Goal: Task Accomplishment & Management: Manage account settings

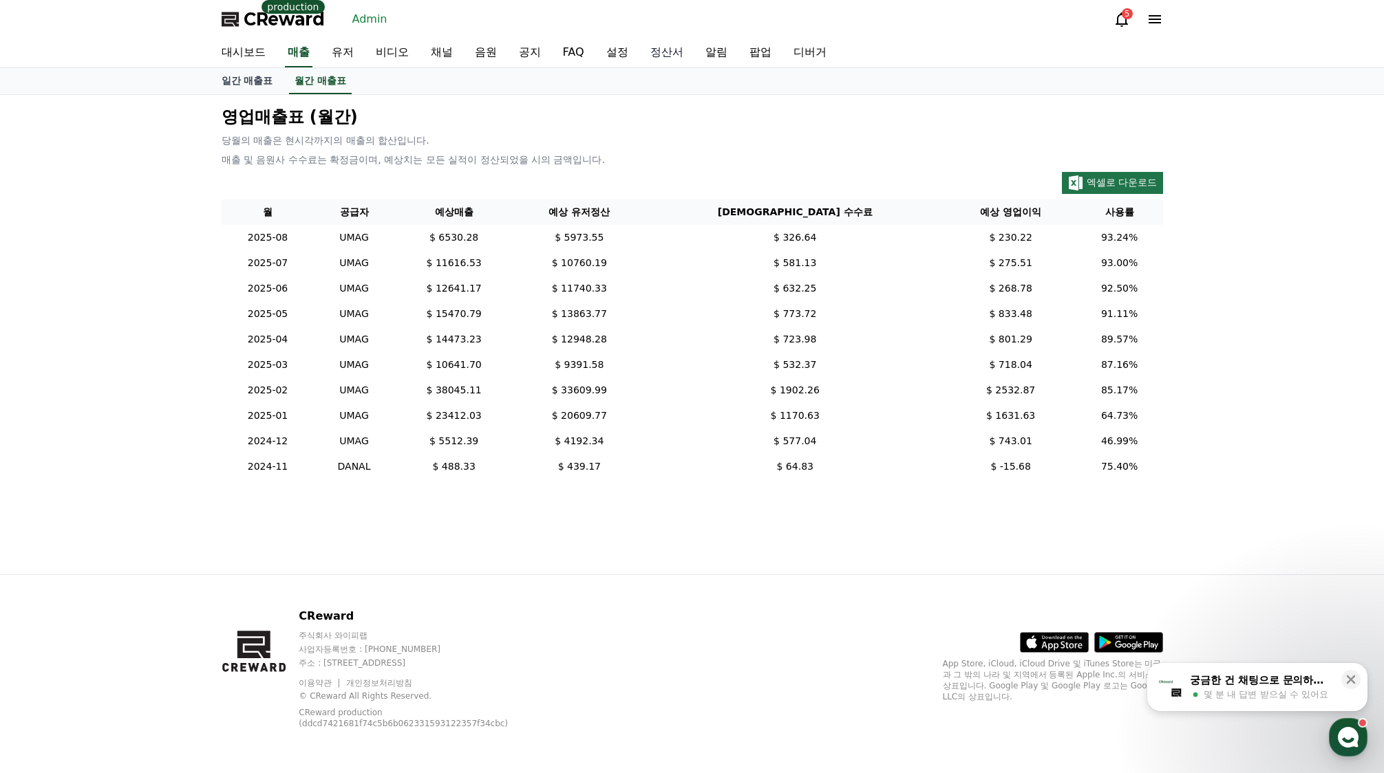
click at [660, 51] on link "정산서" at bounding box center [666, 53] width 55 height 29
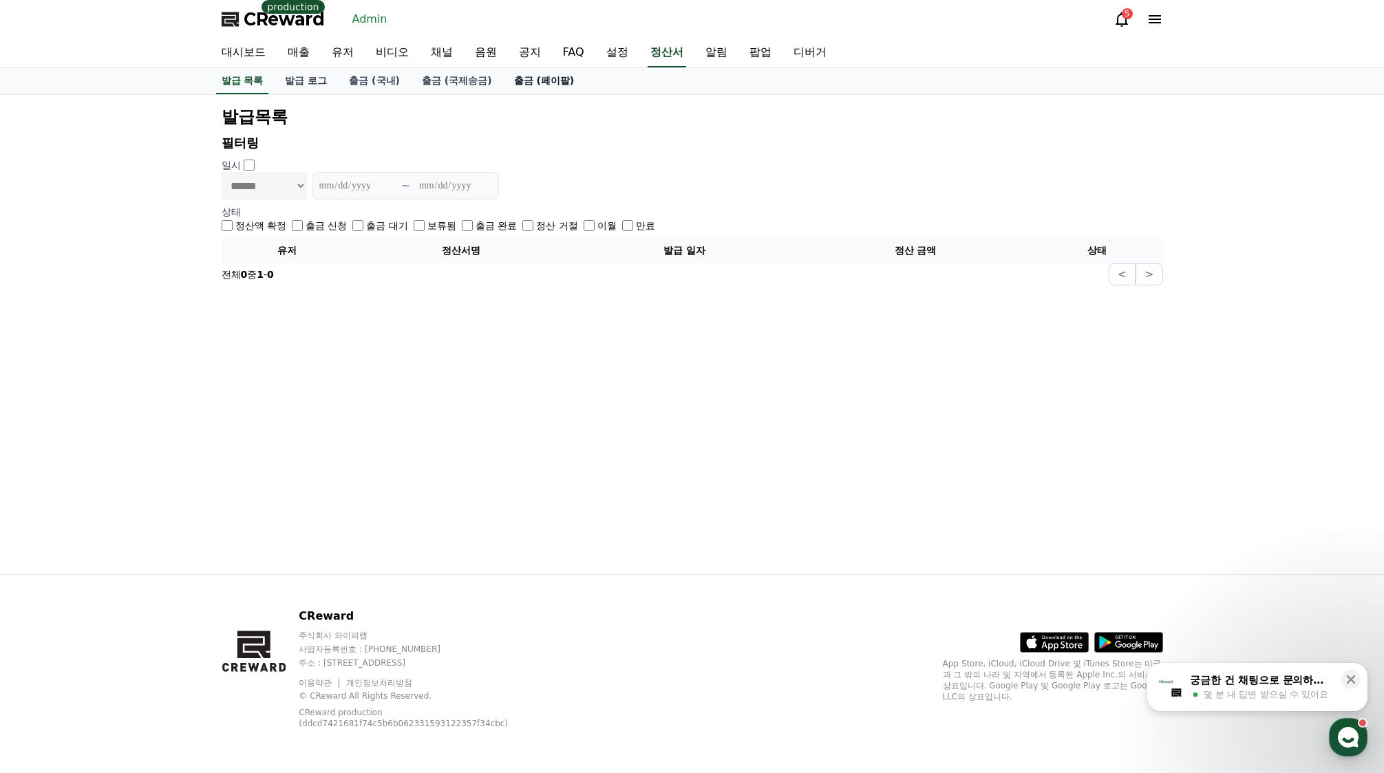
click at [538, 92] on link "출금 (페이팔)" at bounding box center [544, 81] width 83 height 26
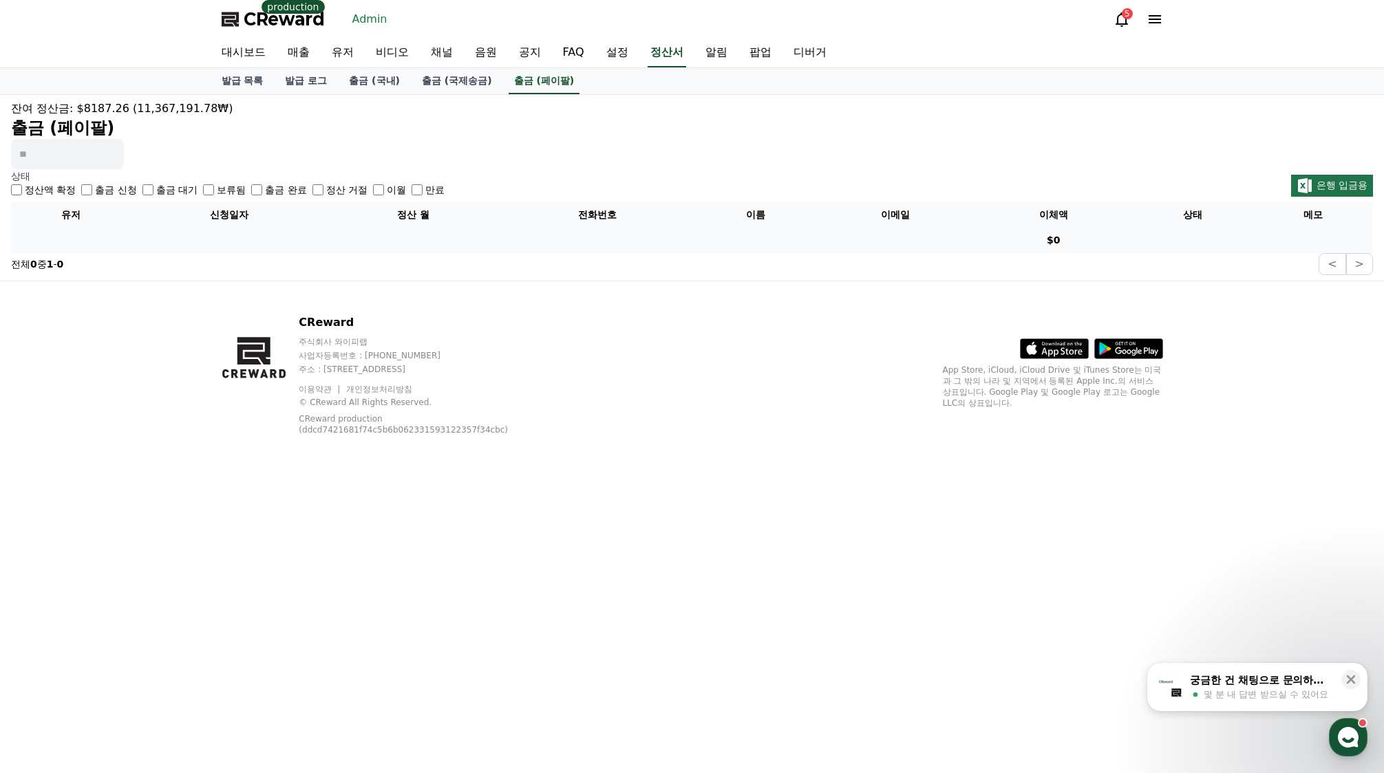
click at [107, 190] on label "출금 신청" at bounding box center [115, 190] width 41 height 14
click at [294, 190] on label "출금 완료" at bounding box center [285, 190] width 41 height 14
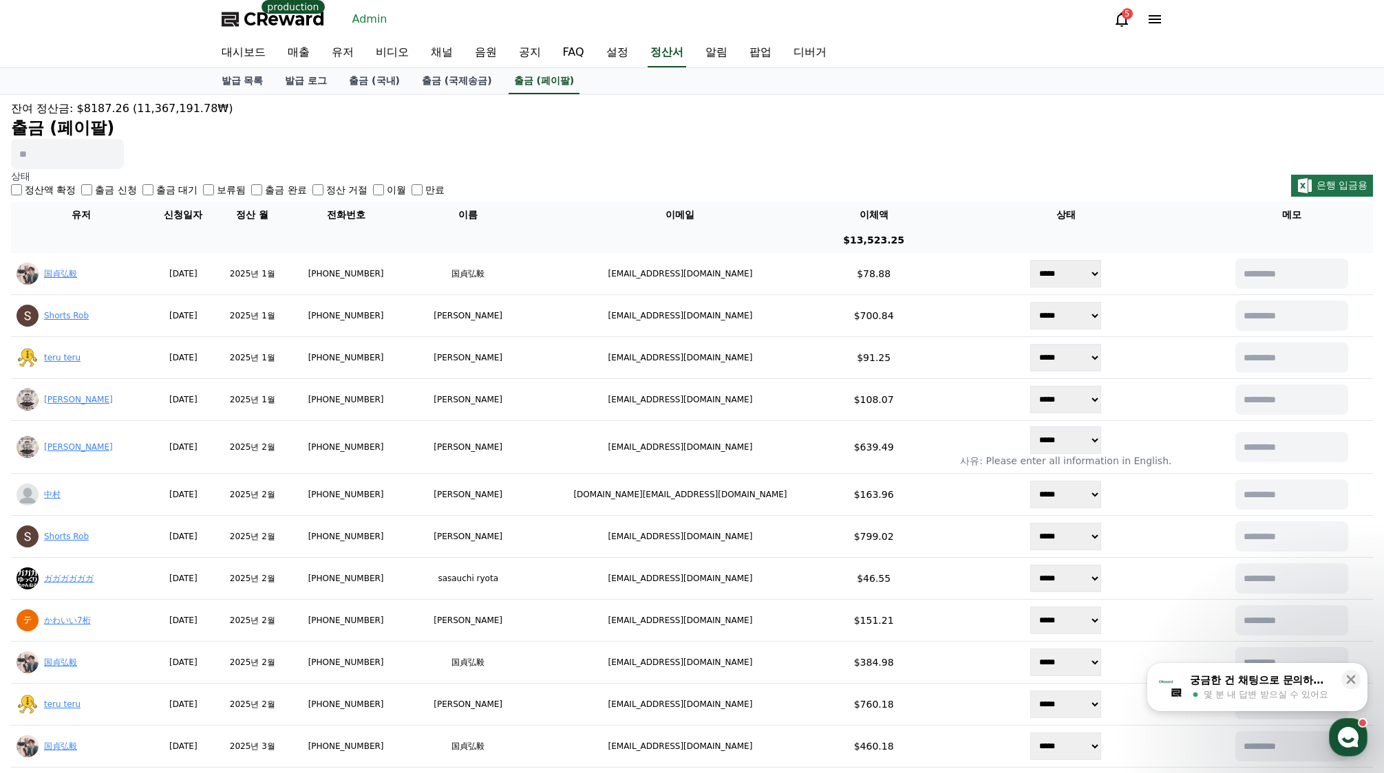
click at [84, 158] on input at bounding box center [67, 154] width 113 height 30
paste input "**********"
type input "**********"
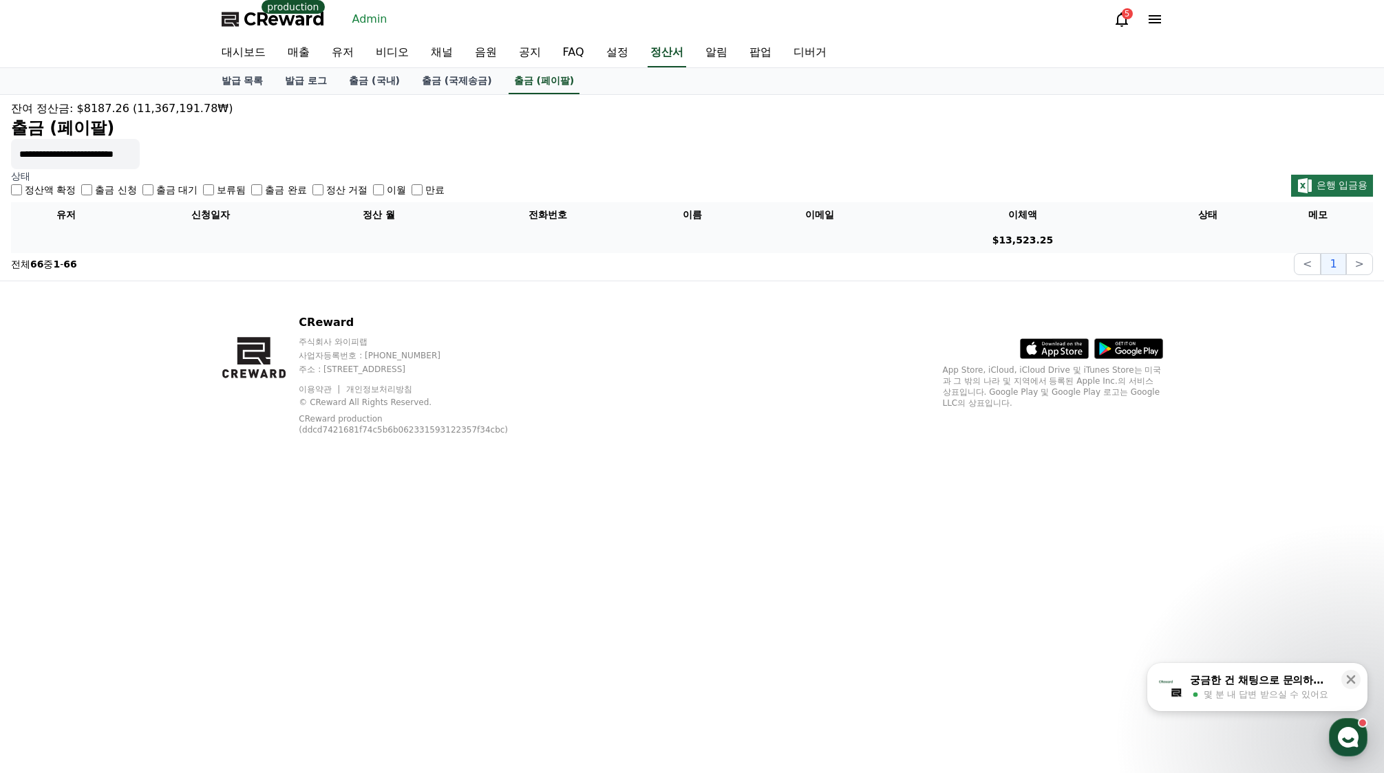
click at [116, 151] on input "**********" at bounding box center [75, 154] width 129 height 30
drag, startPoint x: 131, startPoint y: 155, endPoint x: -67, endPoint y: 156, distance: 197.5
click at [0, 156] on html "**********" at bounding box center [692, 386] width 1384 height 773
click at [363, 150] on div "**********" at bounding box center [692, 134] width 1362 height 69
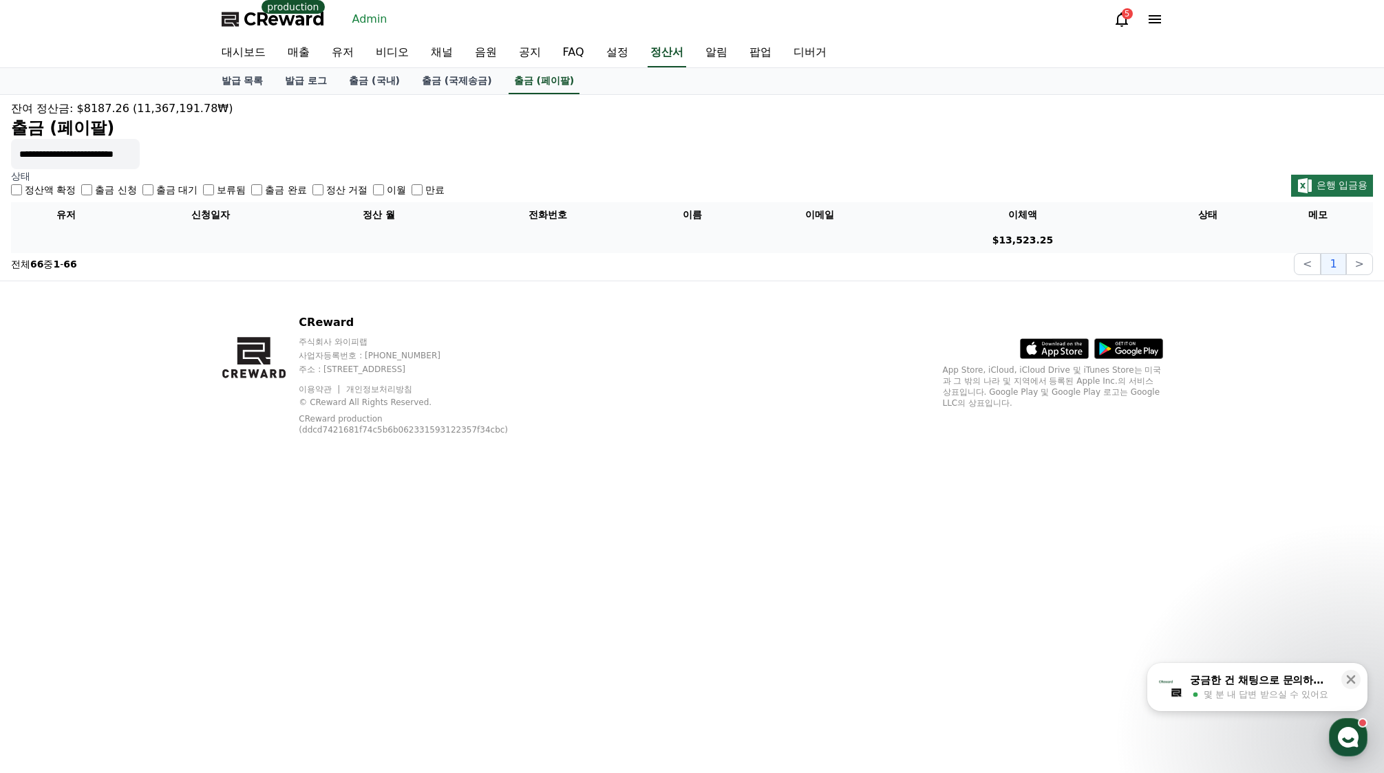
click at [272, 192] on label "출금 완료" at bounding box center [285, 190] width 41 height 14
click at [81, 152] on input "**********" at bounding box center [75, 154] width 129 height 30
click at [106, 153] on input "**********" at bounding box center [75, 154] width 129 height 30
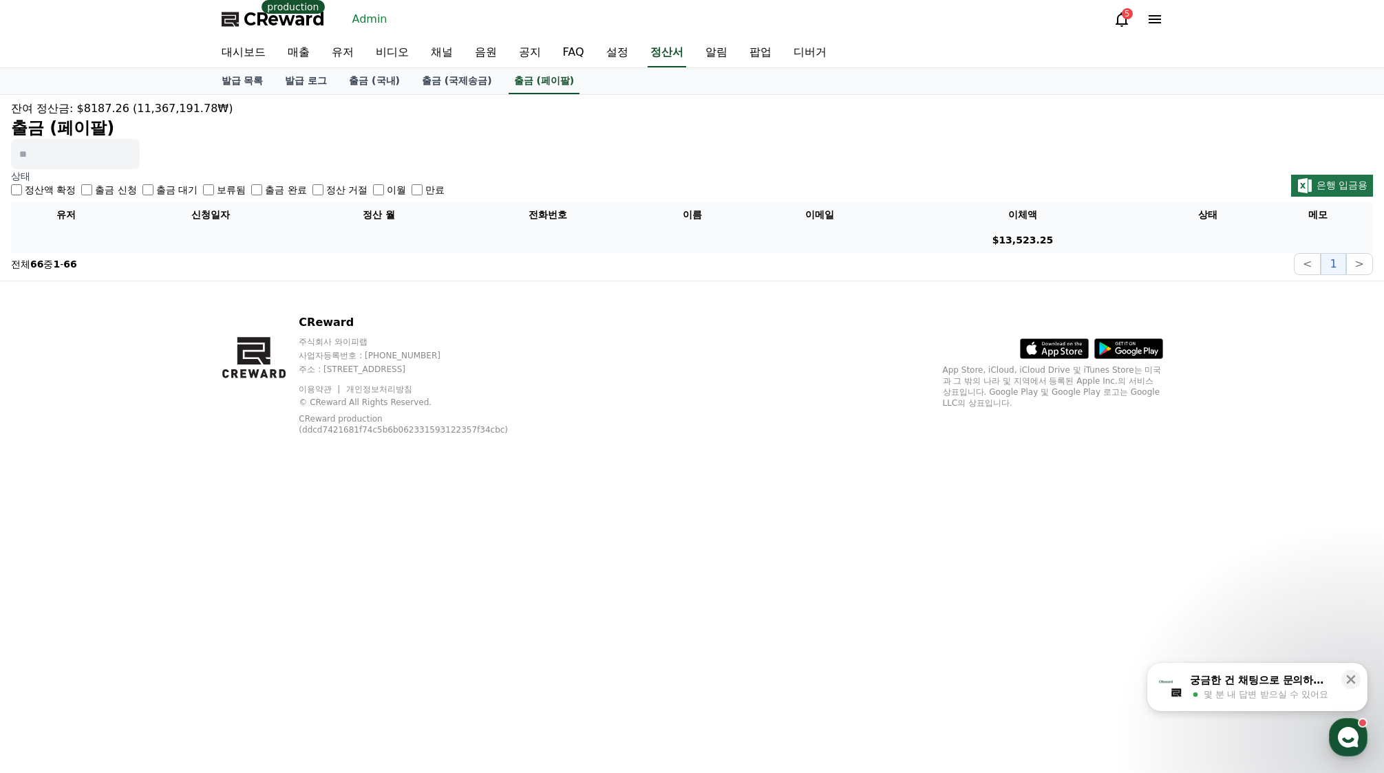
click at [289, 168] on div "잔여 정산금: $8187.26 (11,367,191.78₩) 출금 (페이팔)" at bounding box center [692, 134] width 1362 height 69
click at [278, 189] on label "출금 완료" at bounding box center [285, 190] width 41 height 14
drag, startPoint x: 233, startPoint y: 192, endPoint x: 247, endPoint y: 189, distance: 14.7
click at [233, 191] on label "보류됨" at bounding box center [231, 190] width 29 height 14
click at [266, 187] on label "출금 완료" at bounding box center [285, 190] width 41 height 14
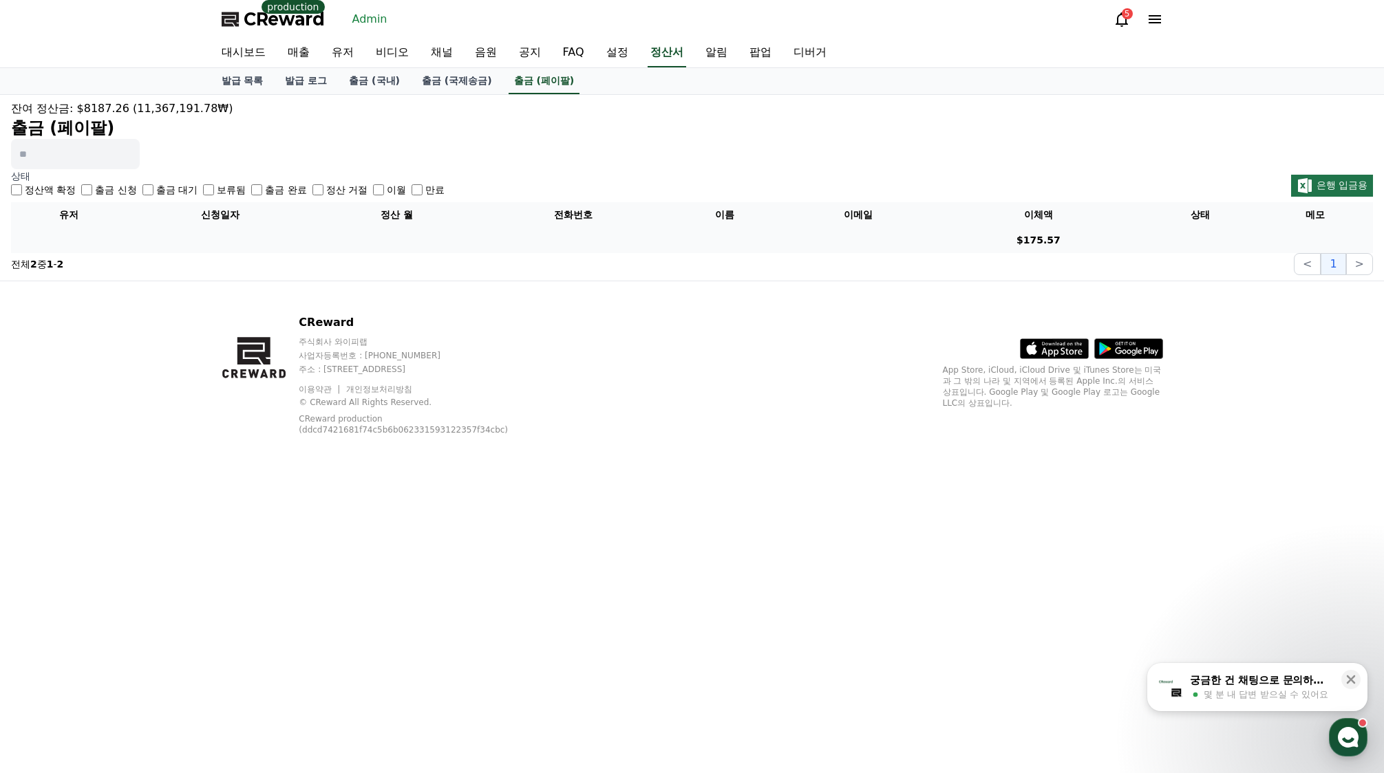
drag, startPoint x: 225, startPoint y: 192, endPoint x: 237, endPoint y: 191, distance: 12.5
click at [225, 190] on label "보류됨" at bounding box center [231, 190] width 29 height 14
click at [554, 80] on link "출금 (페이팔)" at bounding box center [544, 81] width 72 height 26
drag, startPoint x: 546, startPoint y: 85, endPoint x: 500, endPoint y: 98, distance: 47.9
click at [546, 85] on link "출금 (페이팔)" at bounding box center [544, 81] width 72 height 26
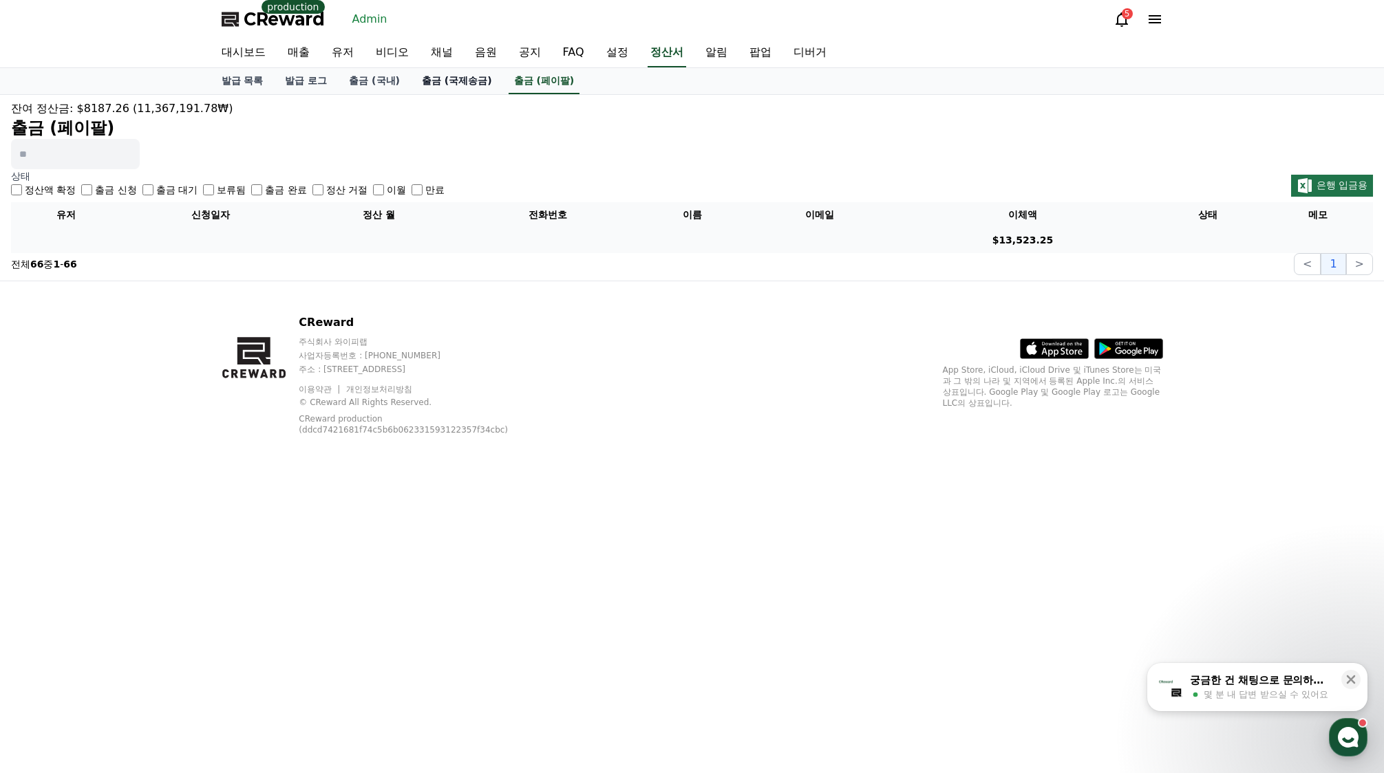
click at [431, 91] on link "출금 (국제송금)" at bounding box center [457, 81] width 92 height 26
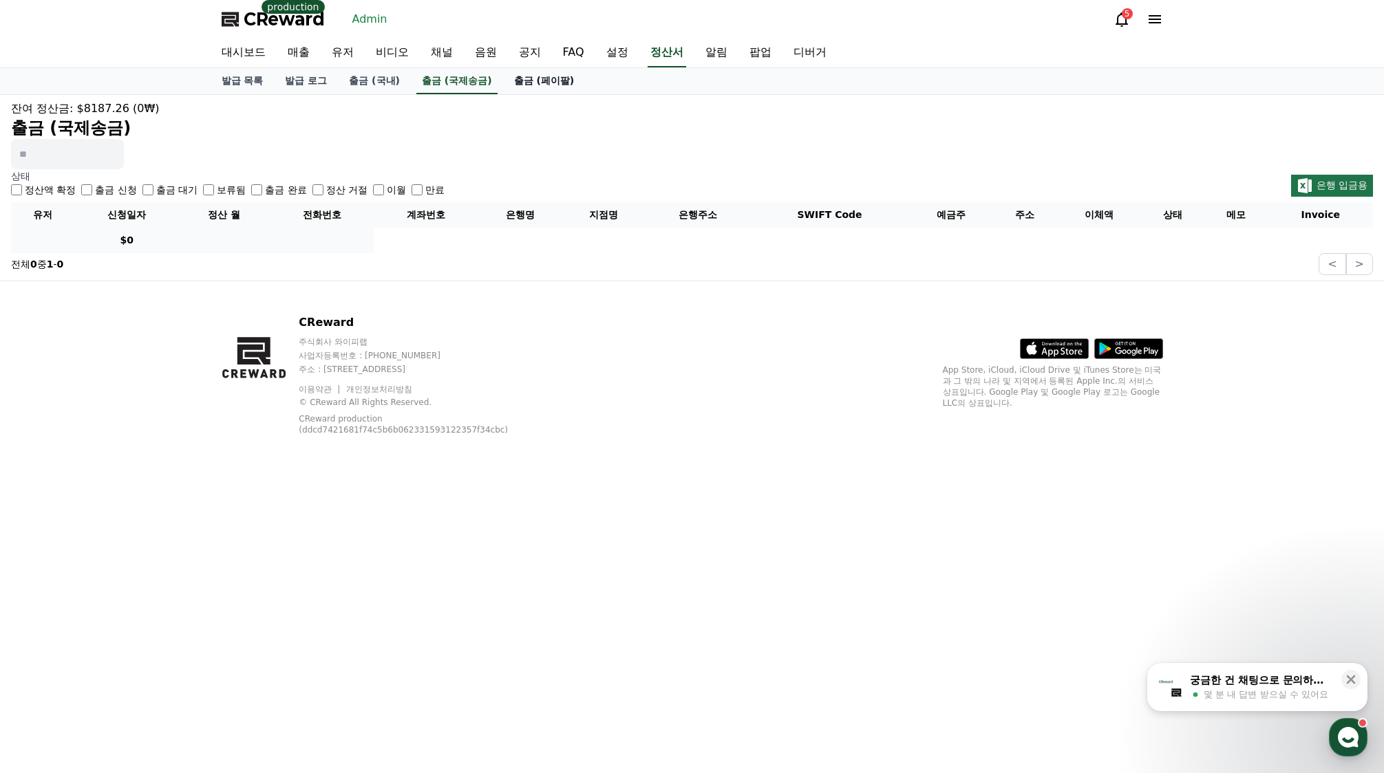
click at [532, 85] on link "출금 (페이팔)" at bounding box center [544, 81] width 83 height 26
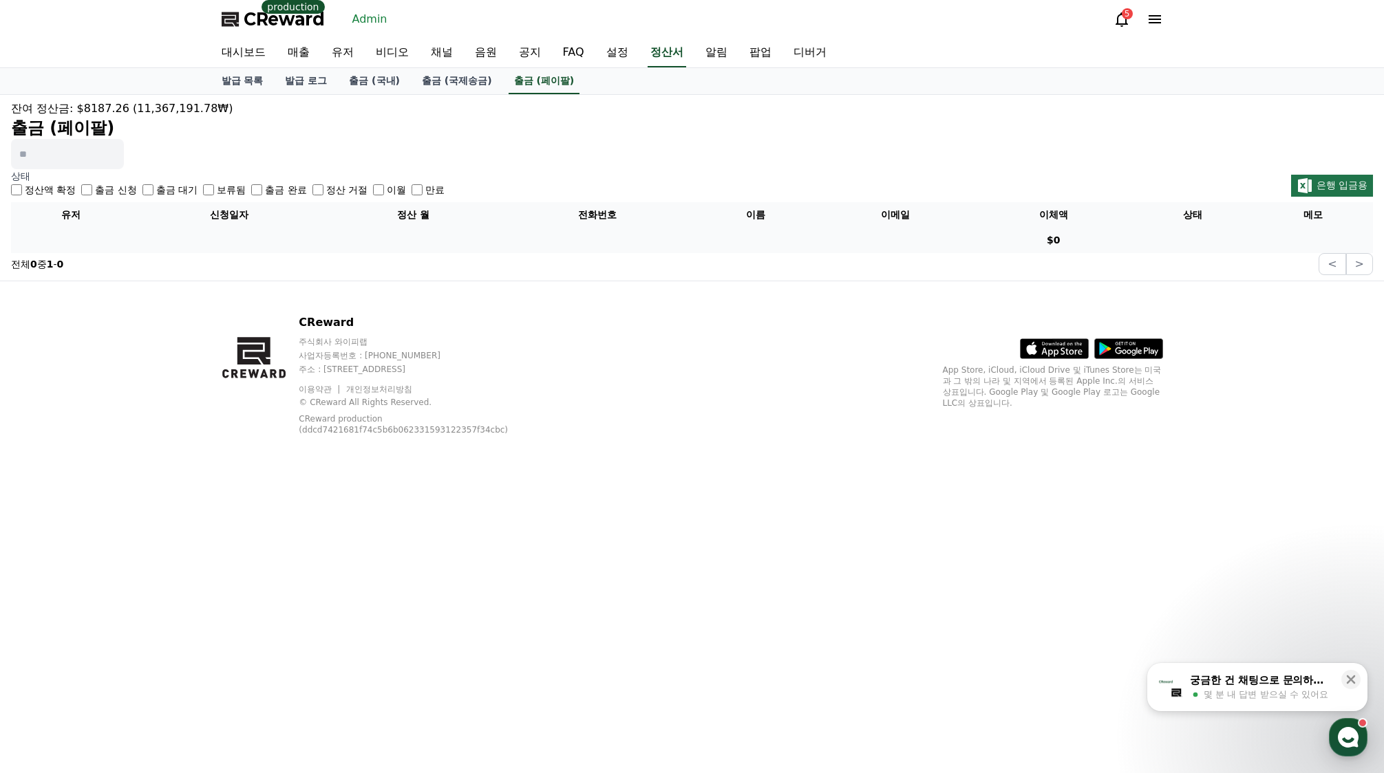
click at [118, 191] on label "출금 신청" at bounding box center [115, 190] width 41 height 14
click at [297, 189] on label "출금 완료" at bounding box center [285, 190] width 41 height 14
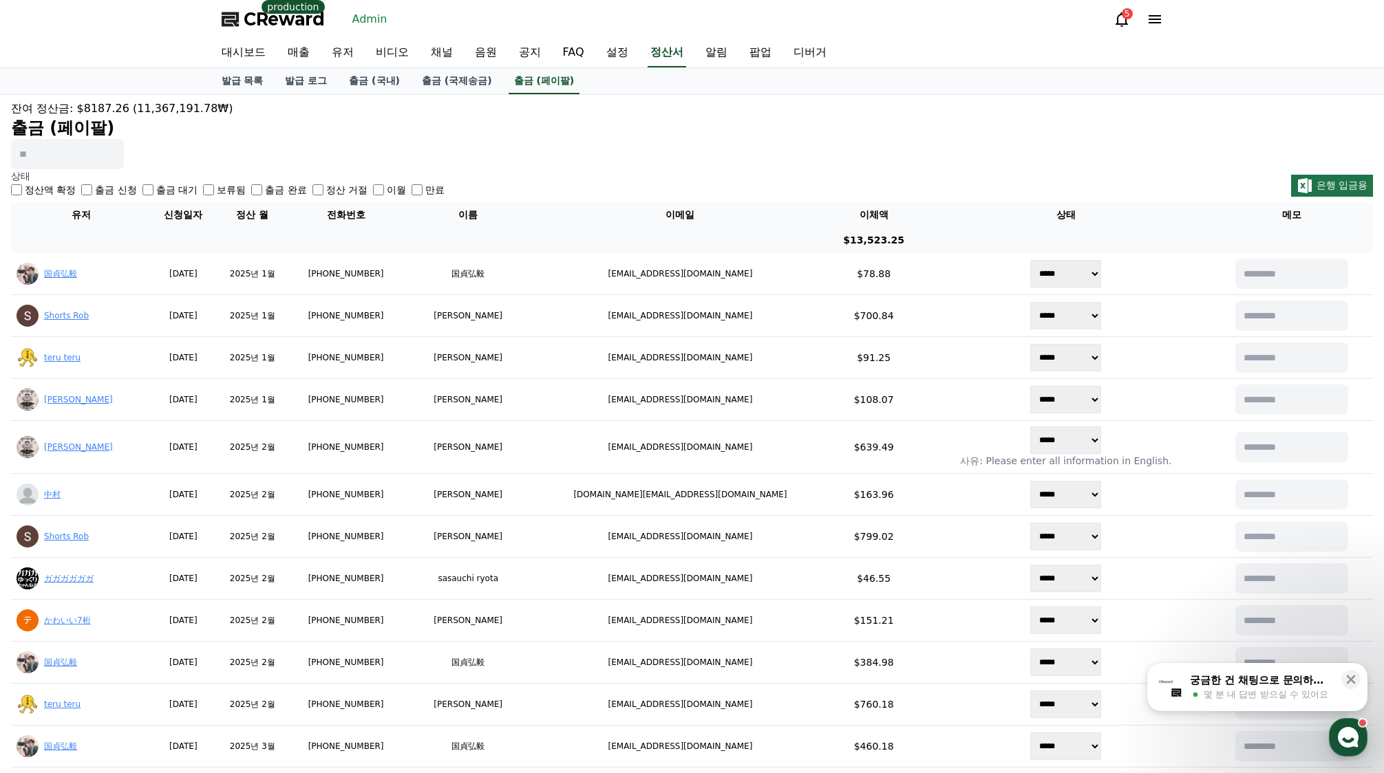
click at [720, 160] on div "잔여 정산금: $8187.26 (11,367,191.78₩) 출금 (페이팔)" at bounding box center [692, 134] width 1362 height 69
click at [114, 159] on input at bounding box center [67, 154] width 113 height 30
paste input "**********"
type input "**********"
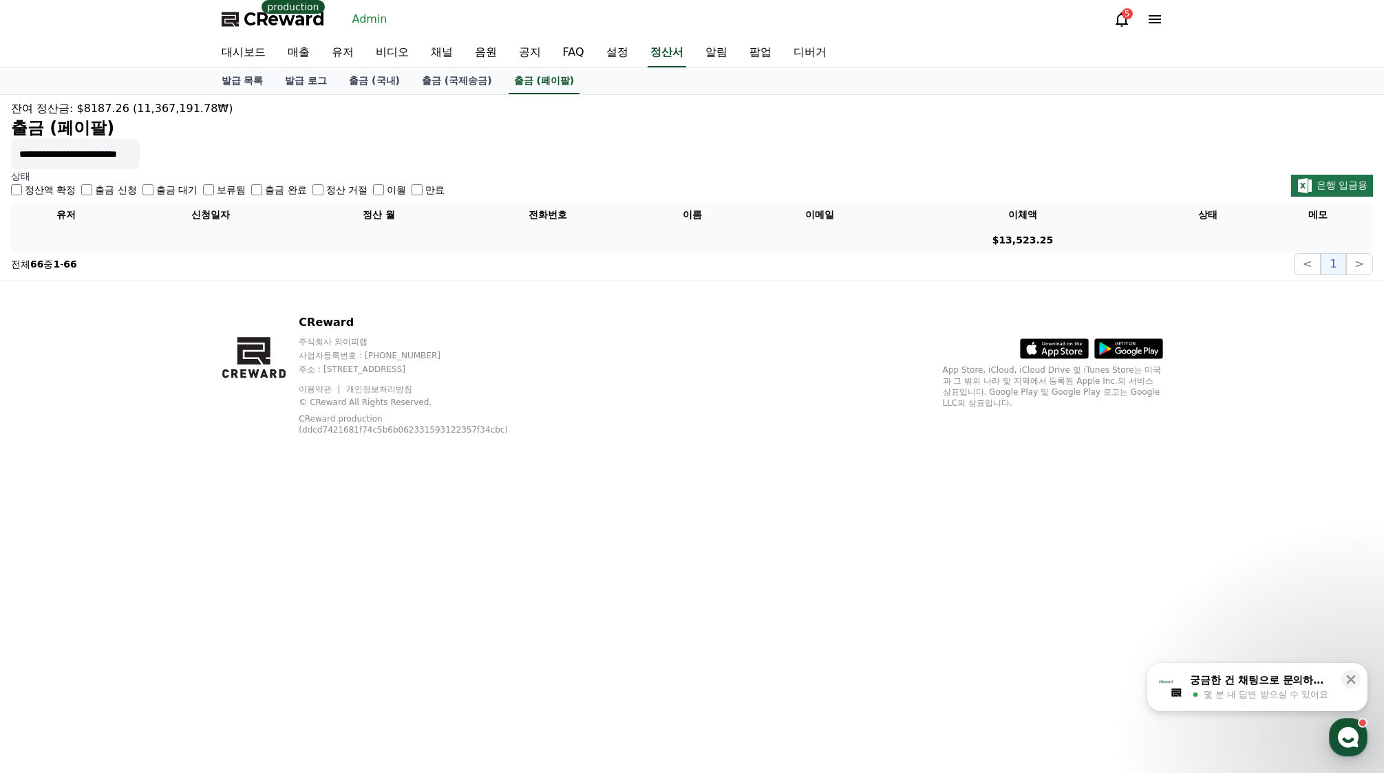
click at [129, 144] on input "**********" at bounding box center [75, 154] width 129 height 30
drag, startPoint x: 229, startPoint y: 190, endPoint x: 241, endPoint y: 193, distance: 12.0
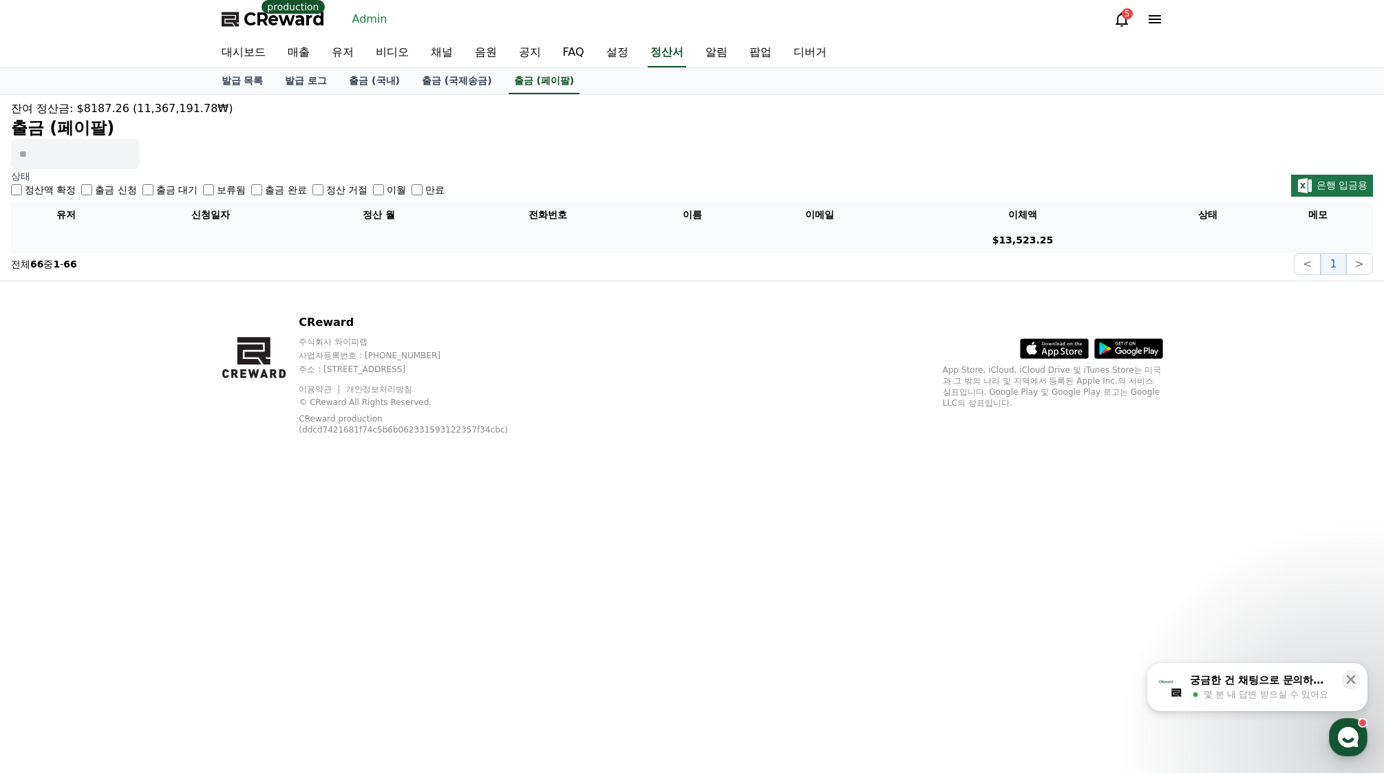
click at [229, 189] on label "보류됨" at bounding box center [231, 190] width 29 height 14
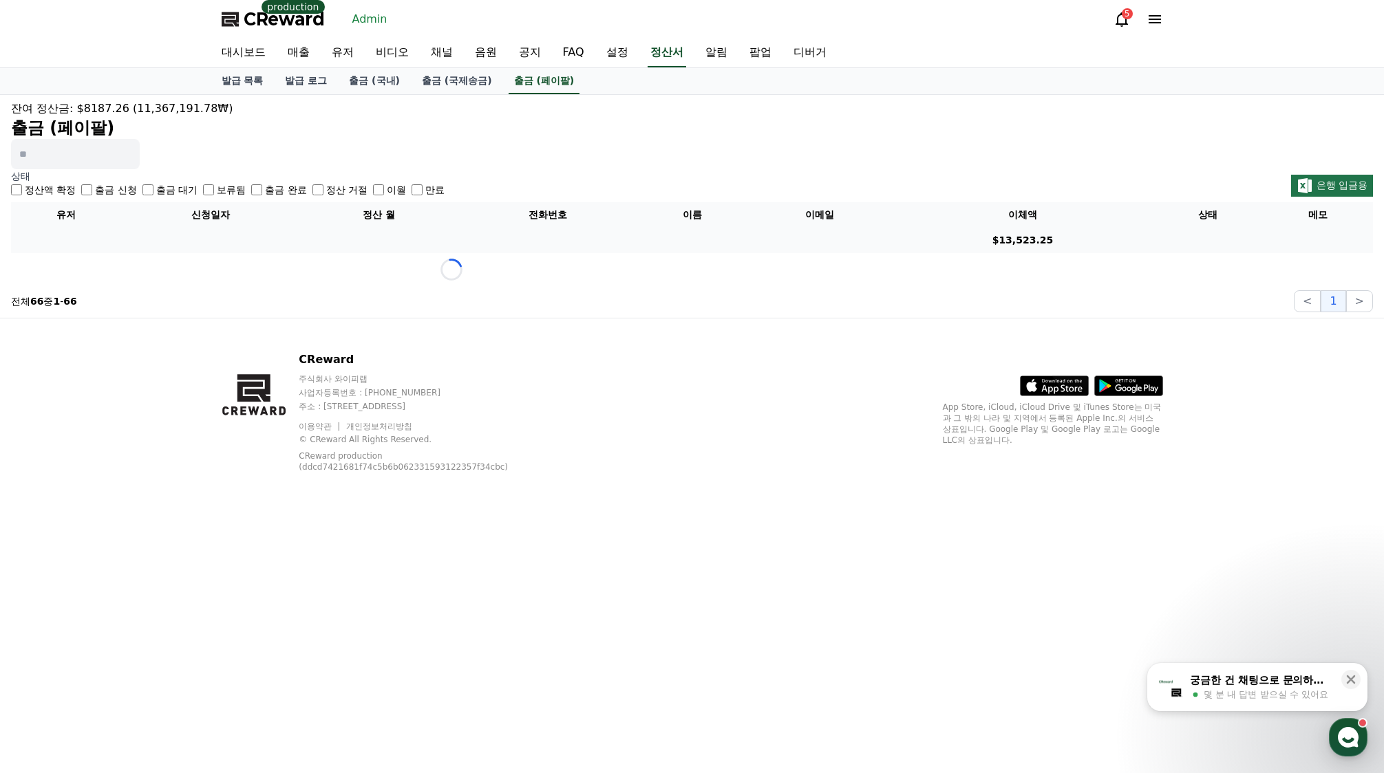
click at [277, 192] on label "출금 완료" at bounding box center [285, 190] width 41 height 14
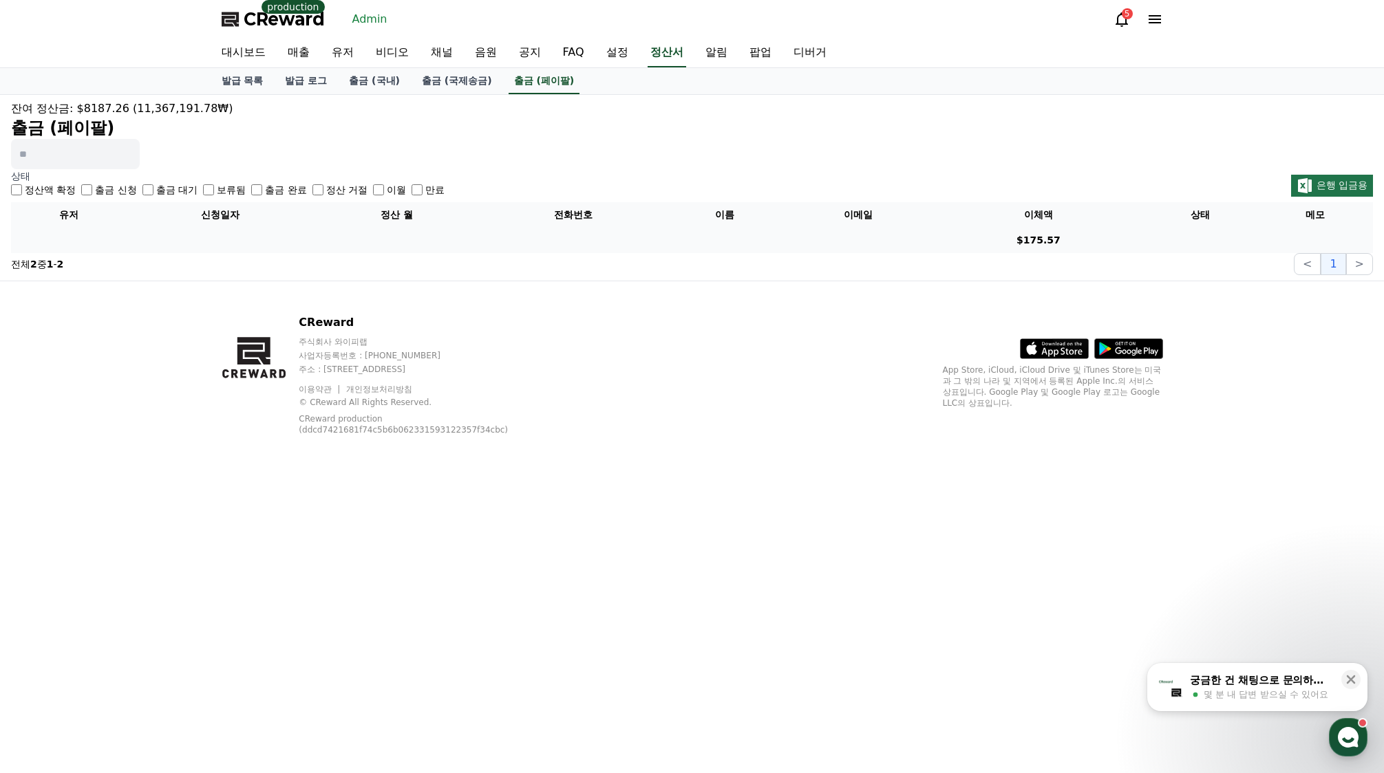
click at [237, 190] on label "보류됨" at bounding box center [231, 190] width 29 height 14
drag, startPoint x: 566, startPoint y: 568, endPoint x: 525, endPoint y: 509, distance: 71.8
click at [563, 563] on div "CReward production Admin 5 대시보드 매출 유저 비디오 채널 음원 공지 FAQ 설정 정산서 알림 팝업 디버거 발급 목록 발…" at bounding box center [692, 386] width 1384 height 773
click at [336, 136] on h2 "출금 (페이팔)" at bounding box center [692, 128] width 1362 height 22
click at [263, 190] on div "출금 완료" at bounding box center [278, 190] width 55 height 14
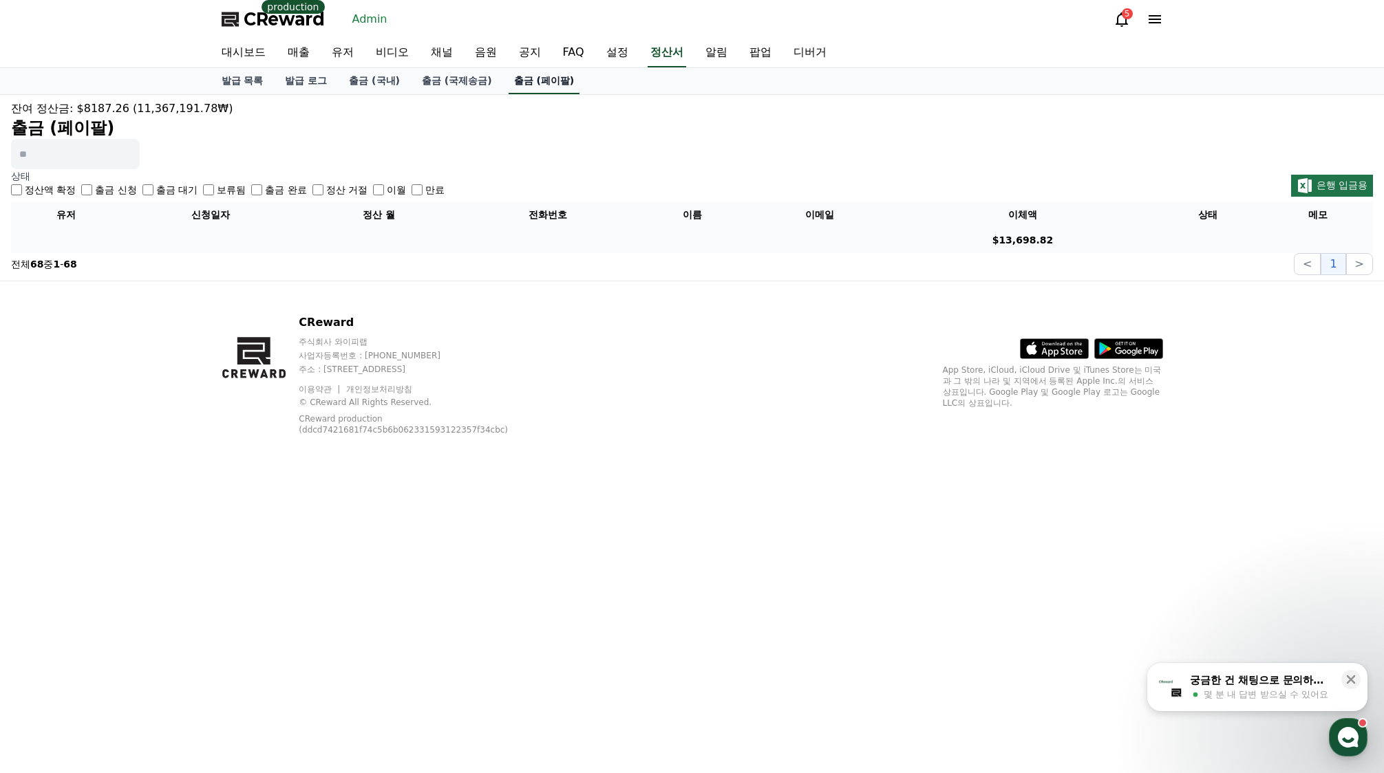
click at [550, 78] on link "출금 (페이팔)" at bounding box center [544, 81] width 72 height 26
click at [558, 82] on link "출금 (페이팔)" at bounding box center [544, 81] width 72 height 26
click at [466, 71] on link "출금 (국제송금)" at bounding box center [457, 81] width 92 height 26
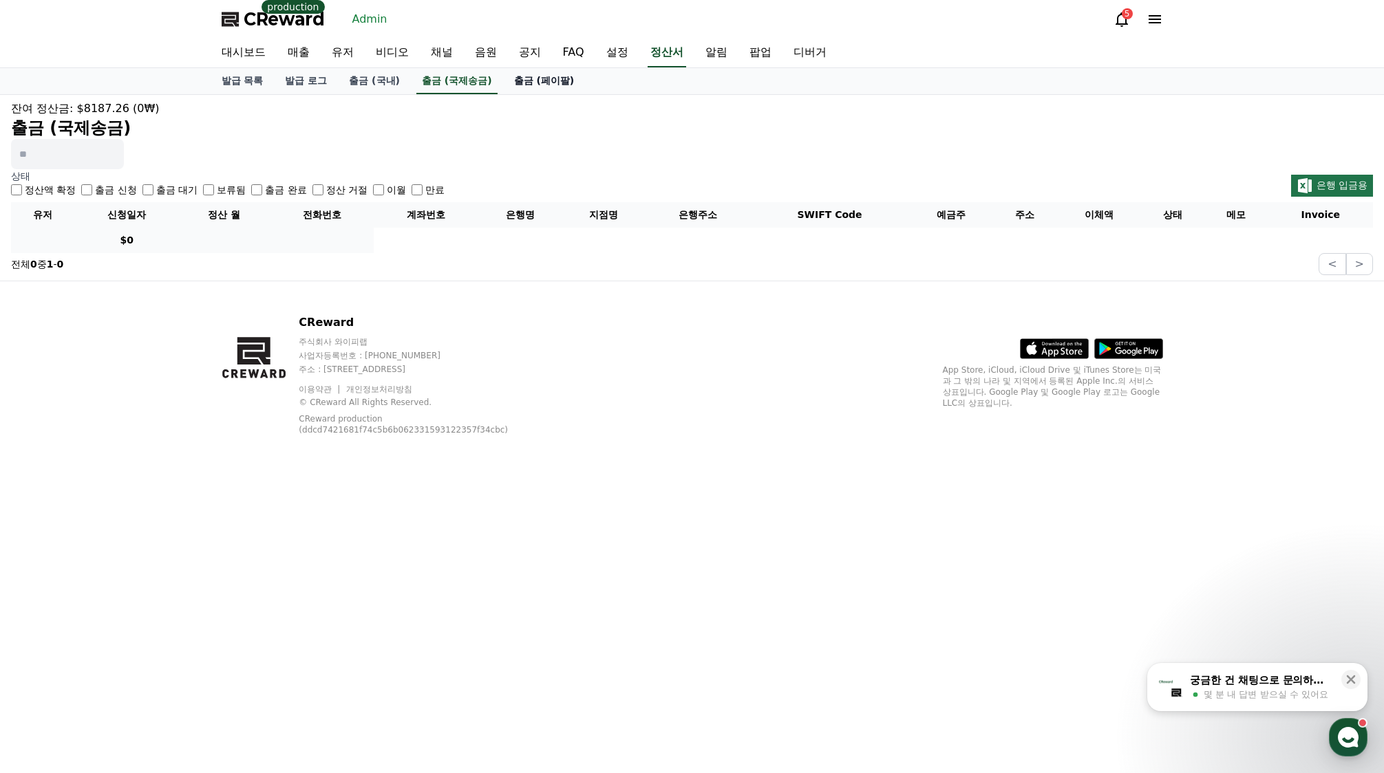
click at [535, 77] on link "출금 (페이팔)" at bounding box center [544, 81] width 83 height 26
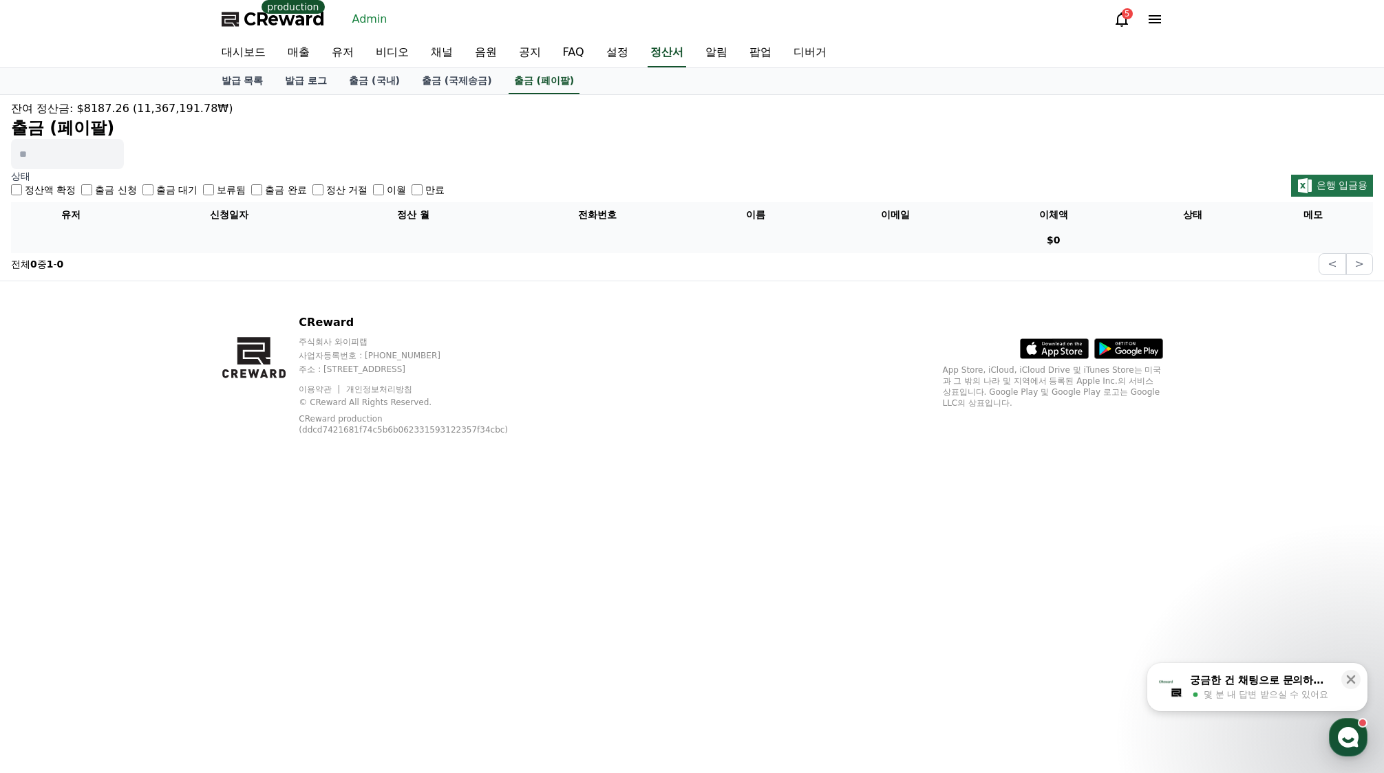
click at [266, 186] on label "출금 완료" at bounding box center [285, 190] width 41 height 14
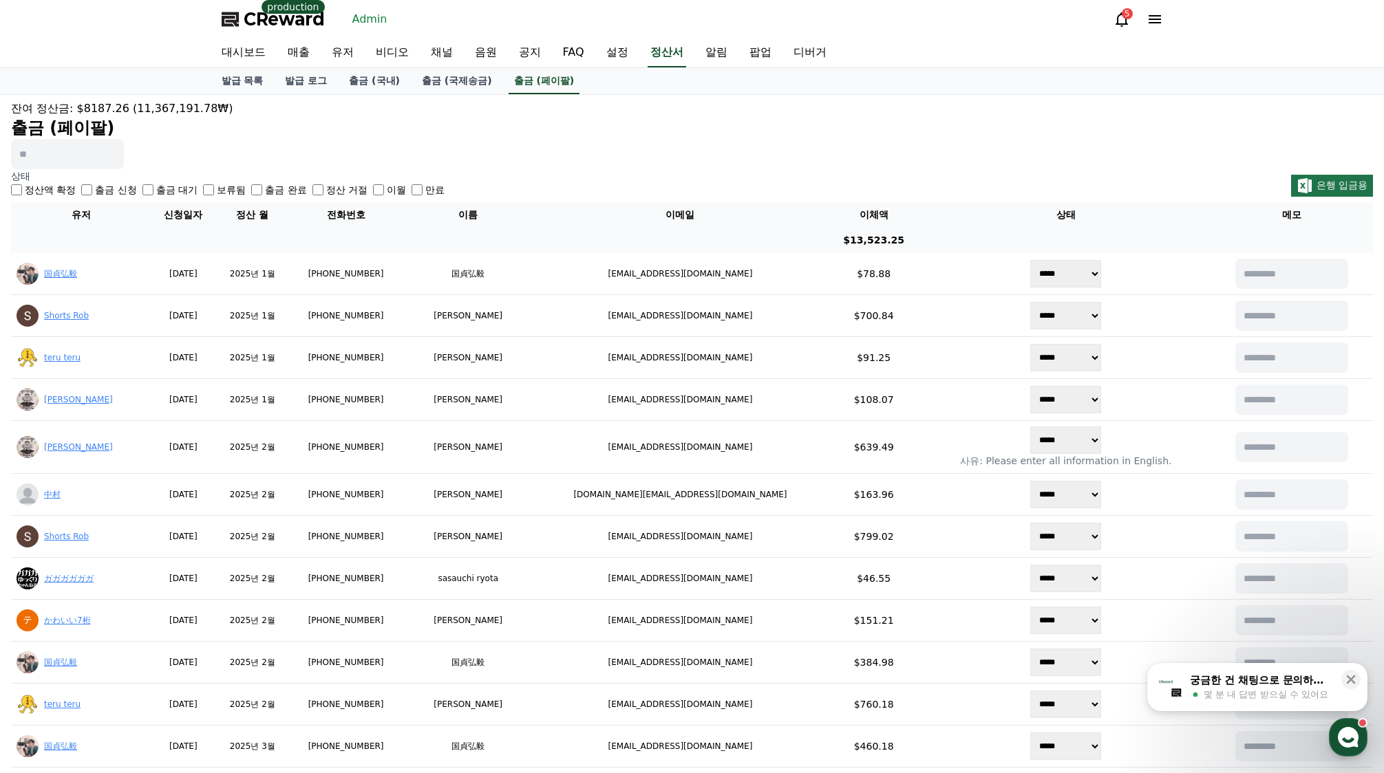
click at [126, 189] on label "출금 신청" at bounding box center [115, 190] width 41 height 14
click at [391, 149] on div "잔여 정산금: $8187.26 (11,367,191.78₩) 출금 (페이팔)" at bounding box center [692, 134] width 1362 height 69
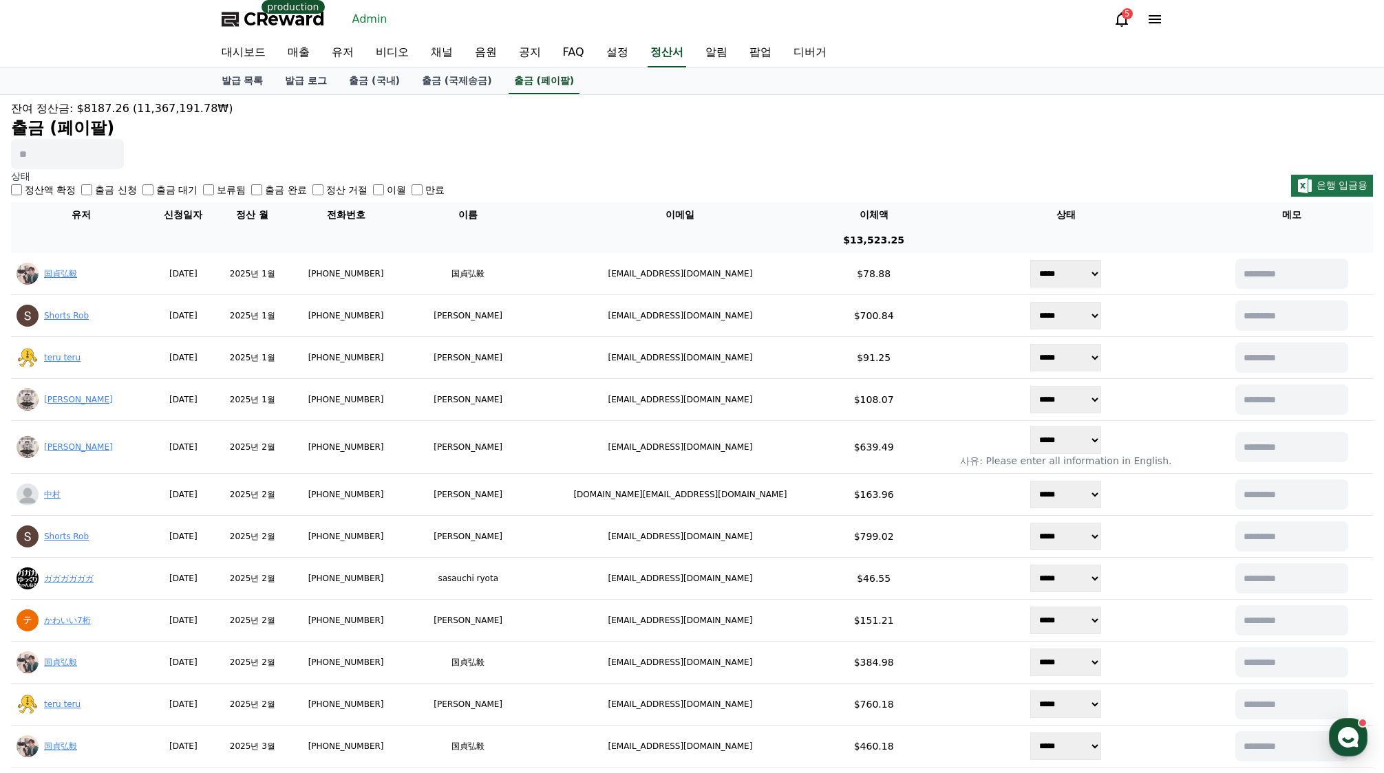
click at [52, 164] on input at bounding box center [67, 154] width 113 height 30
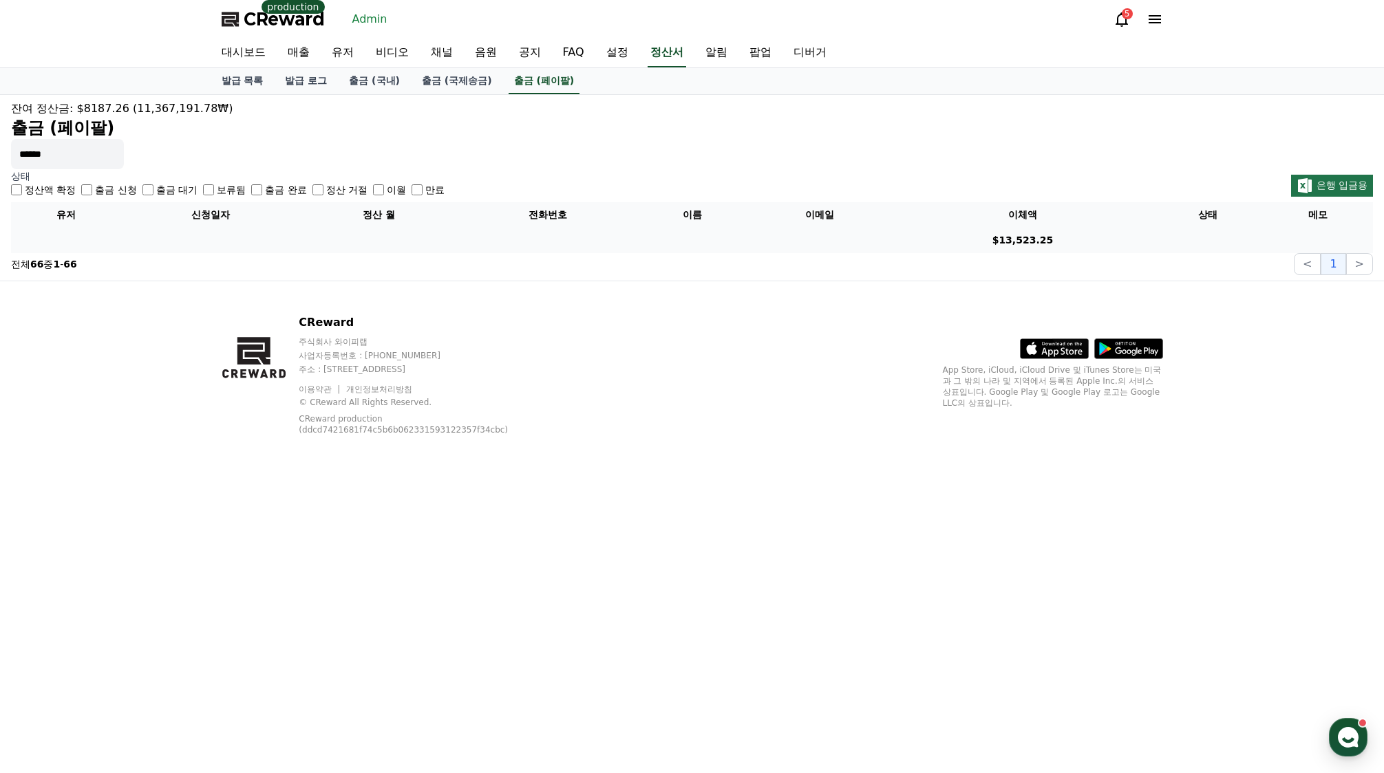
type input "******"
drag, startPoint x: 50, startPoint y: 156, endPoint x: -158, endPoint y: 136, distance: 209.5
click at [0, 136] on html "CReward production Admin 5 대시보드 매출 유저 비디오 채널 음원 공지 FAQ 설정 정산서 알림 팝업 디버거 발급 목록 발…" at bounding box center [692, 386] width 1384 height 773
drag, startPoint x: 362, startPoint y: 145, endPoint x: 288, endPoint y: 204, distance: 94.6
click at [362, 148] on div "잔여 정산금: $8187.26 (11,367,191.78₩) 출금 (페이팔)" at bounding box center [692, 134] width 1362 height 69
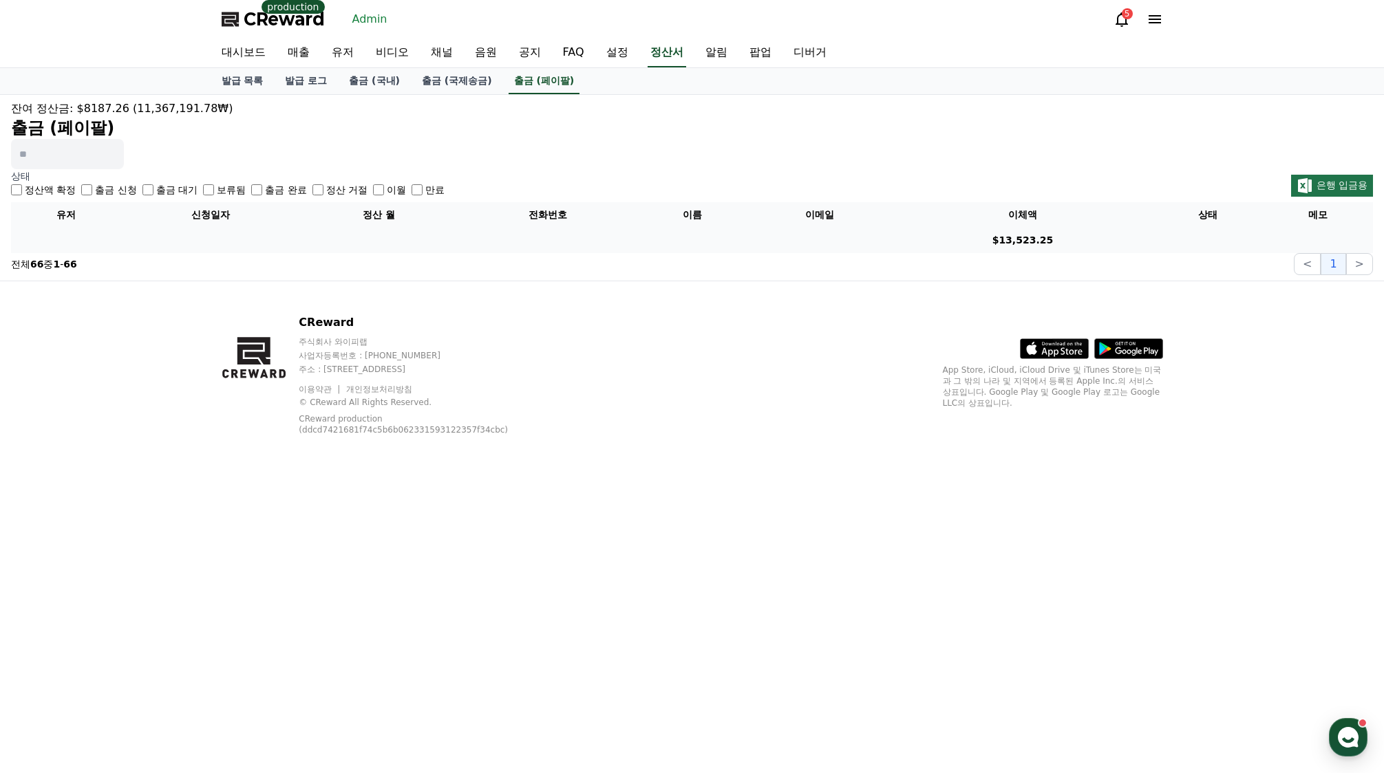
click at [279, 193] on label "출금 완료" at bounding box center [285, 190] width 41 height 14
click at [255, 182] on p "상태" at bounding box center [227, 176] width 433 height 14
click at [327, 190] on div "정산 거절" at bounding box center [339, 190] width 55 height 14
click at [195, 190] on label "출금 대기" at bounding box center [176, 190] width 41 height 14
click at [528, 80] on link "출금 (페이팔)" at bounding box center [544, 81] width 72 height 26
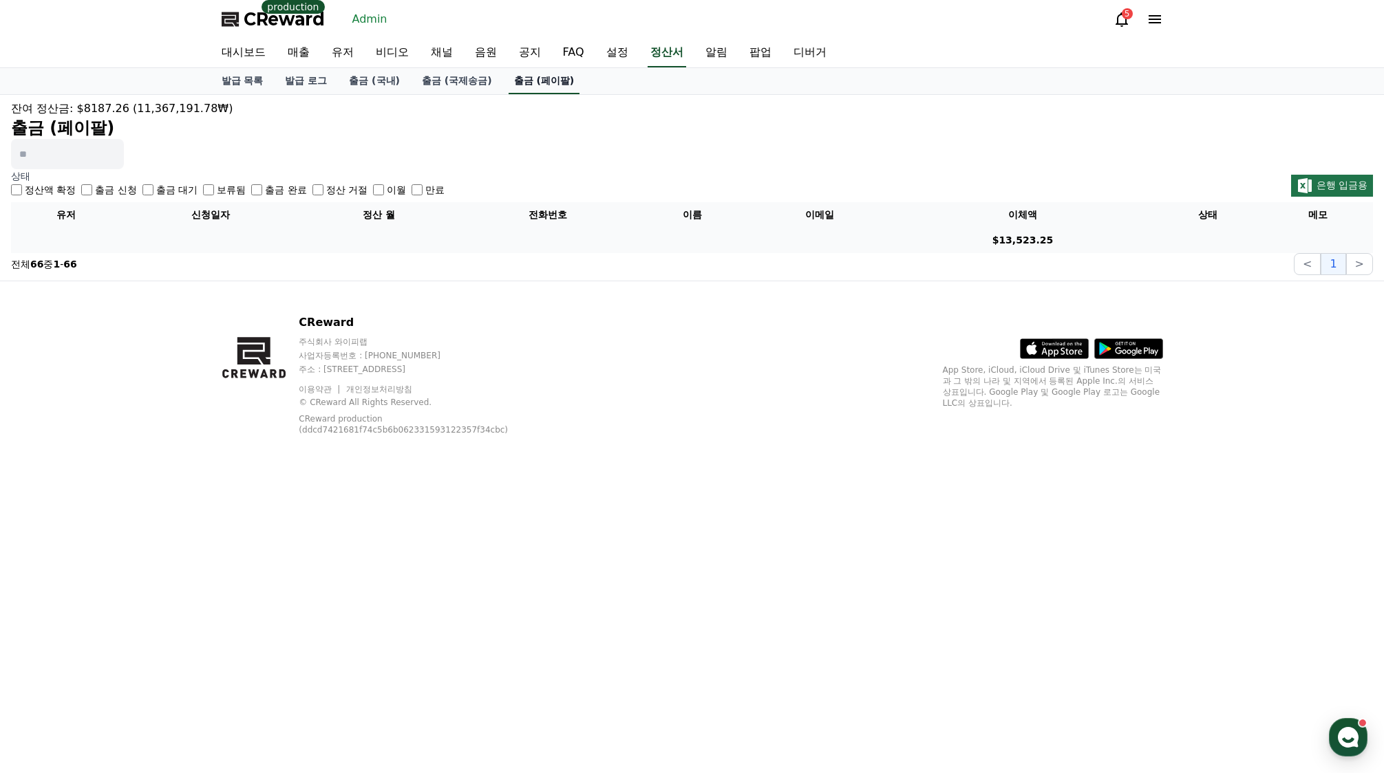
click at [546, 85] on link "출금 (페이팔)" at bounding box center [544, 81] width 72 height 26
click at [467, 89] on link "출금 (국제송금)" at bounding box center [457, 81] width 92 height 26
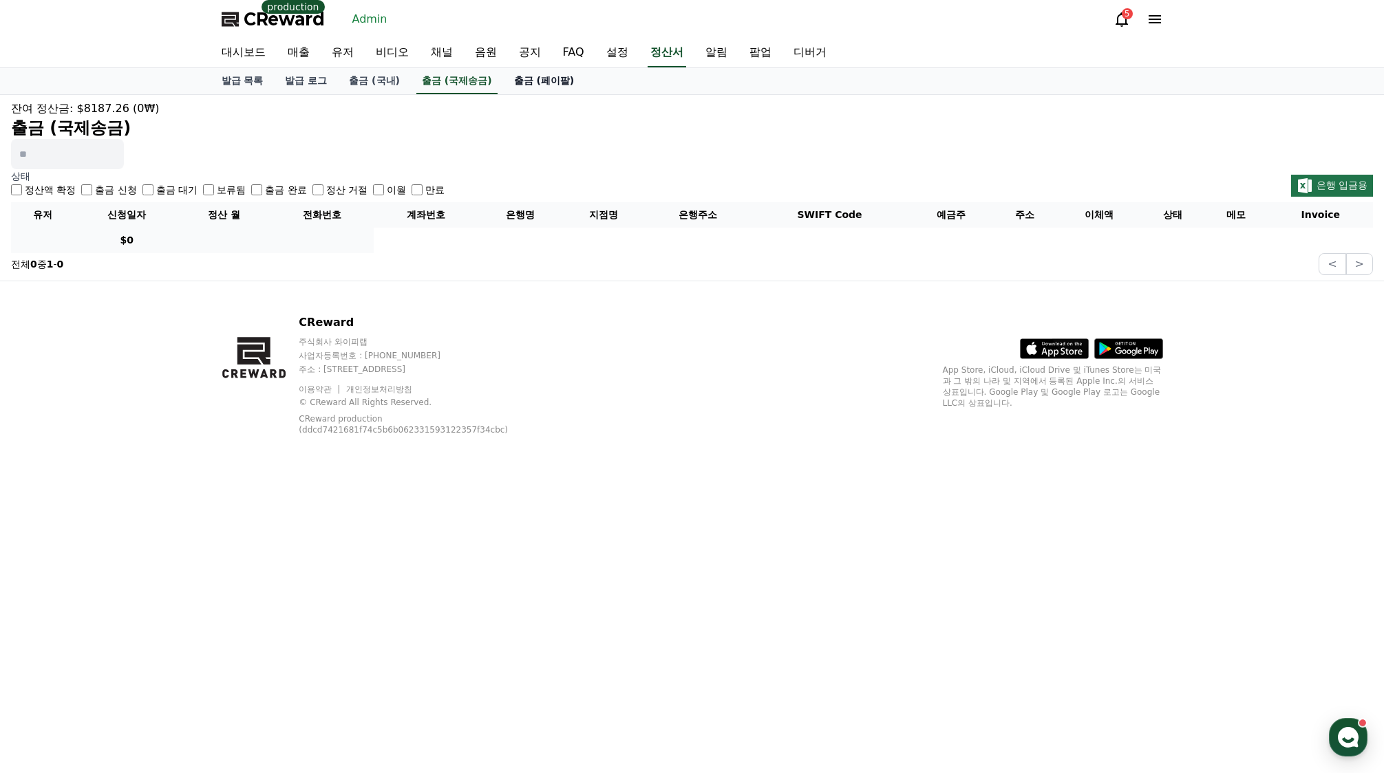
click at [521, 86] on link "출금 (페이팔)" at bounding box center [544, 81] width 83 height 26
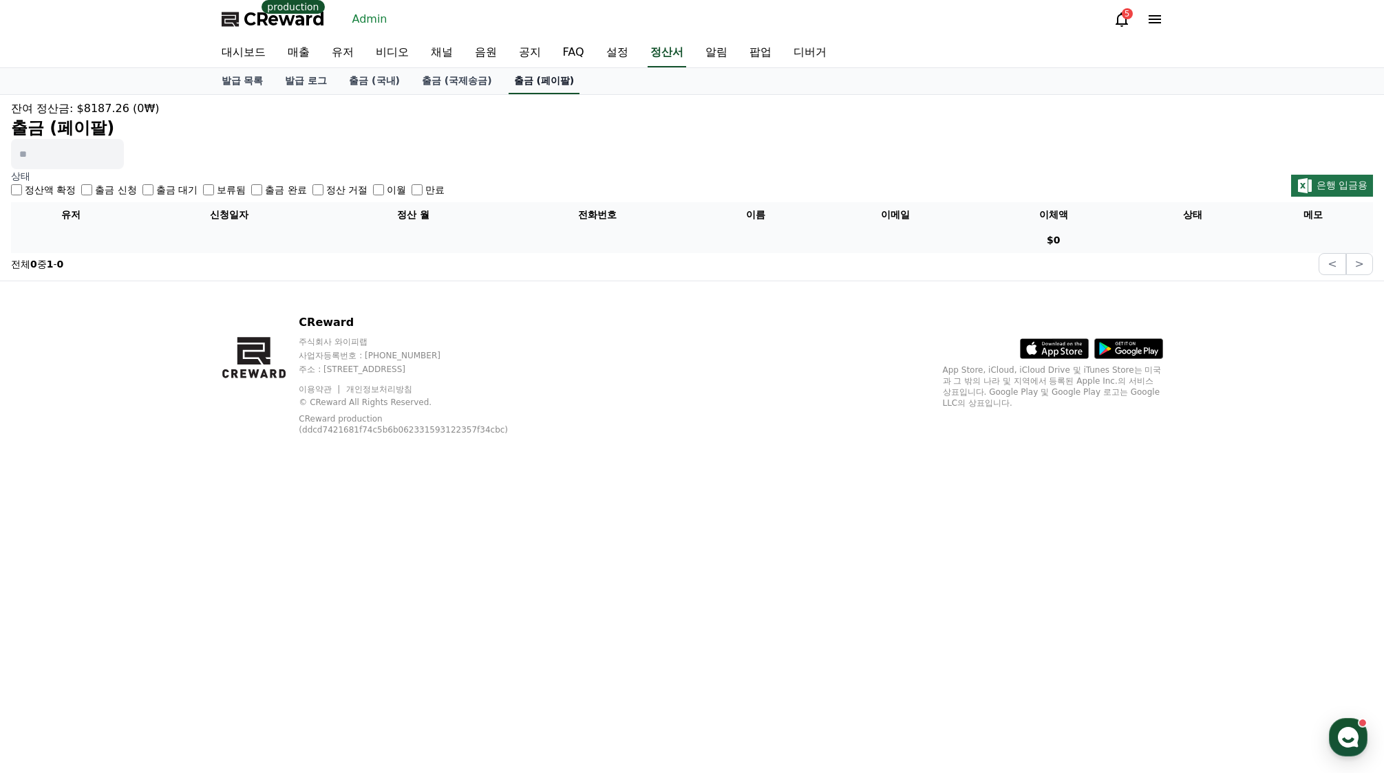
click at [521, 85] on link "출금 (페이팔)" at bounding box center [544, 81] width 72 height 26
click at [274, 189] on label "출금 완료" at bounding box center [285, 190] width 41 height 14
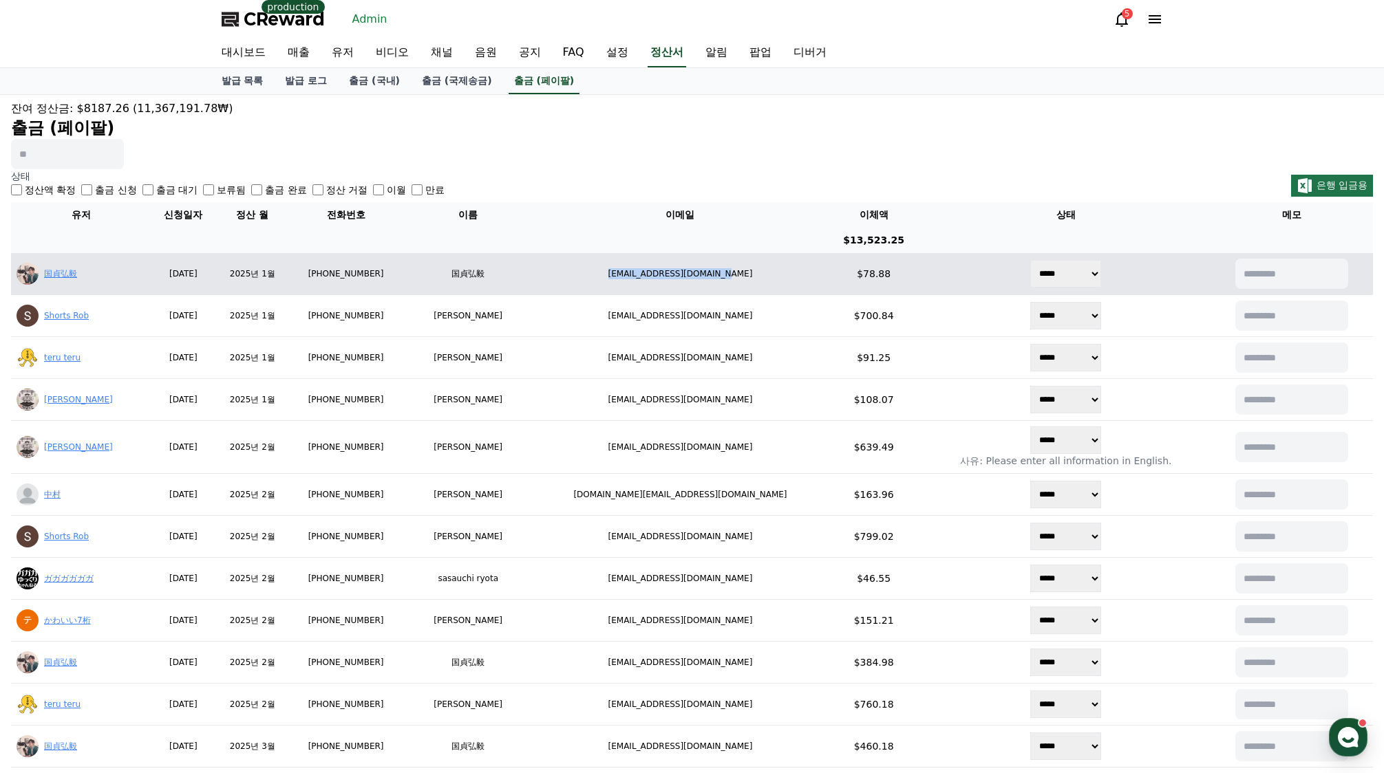
drag, startPoint x: 616, startPoint y: 277, endPoint x: 751, endPoint y: 280, distance: 134.2
click at [751, 280] on td "[EMAIL_ADDRESS][DOMAIN_NAME]" at bounding box center [680, 274] width 293 height 42
copy td "[EMAIL_ADDRESS][DOMAIN_NAME]"
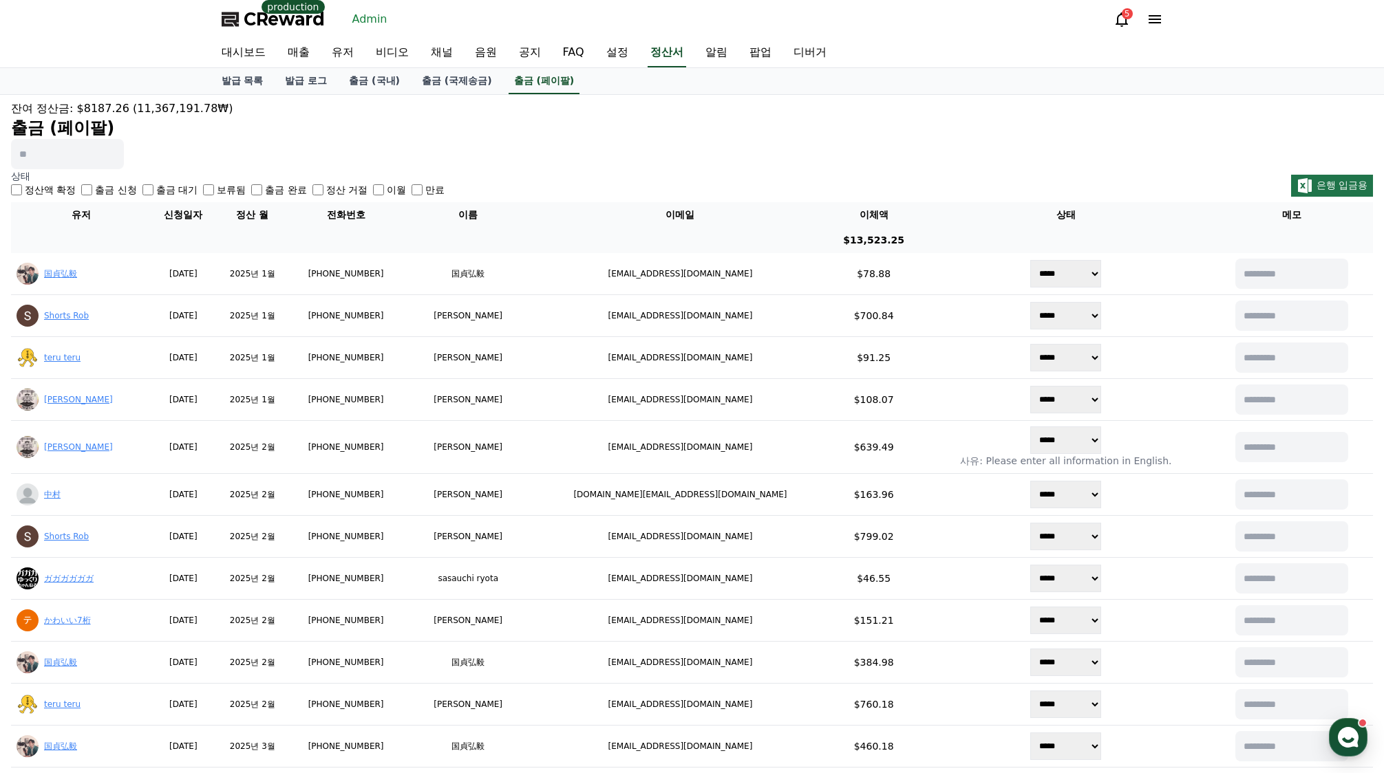
click at [806, 132] on h2 "출금 (페이팔)" at bounding box center [692, 128] width 1362 height 22
click at [71, 165] on input at bounding box center [67, 154] width 113 height 30
paste input "**********"
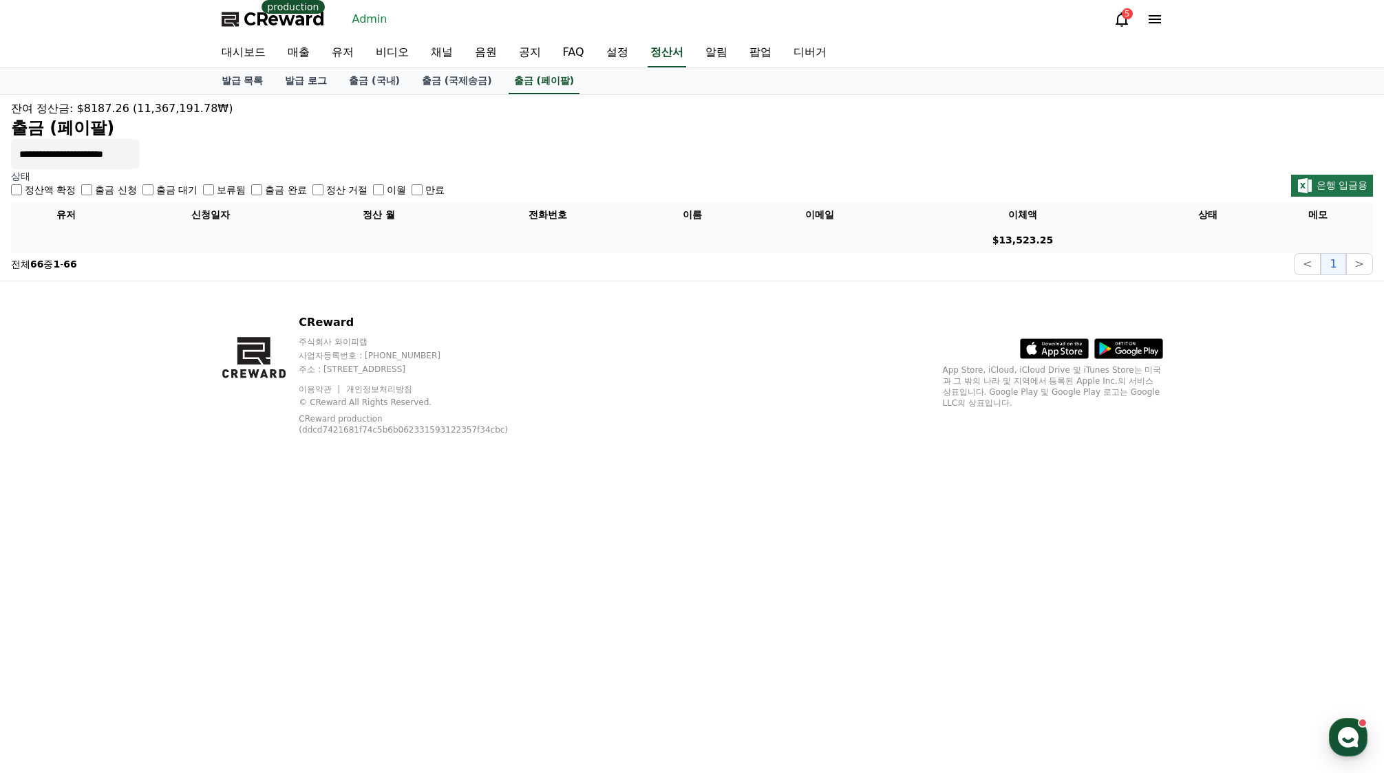
scroll to position [0, 9]
type input "**********"
click at [546, 87] on link "출금 (페이팔)" at bounding box center [544, 81] width 72 height 26
drag, startPoint x: 468, startPoint y: 87, endPoint x: 482, endPoint y: 87, distance: 14.5
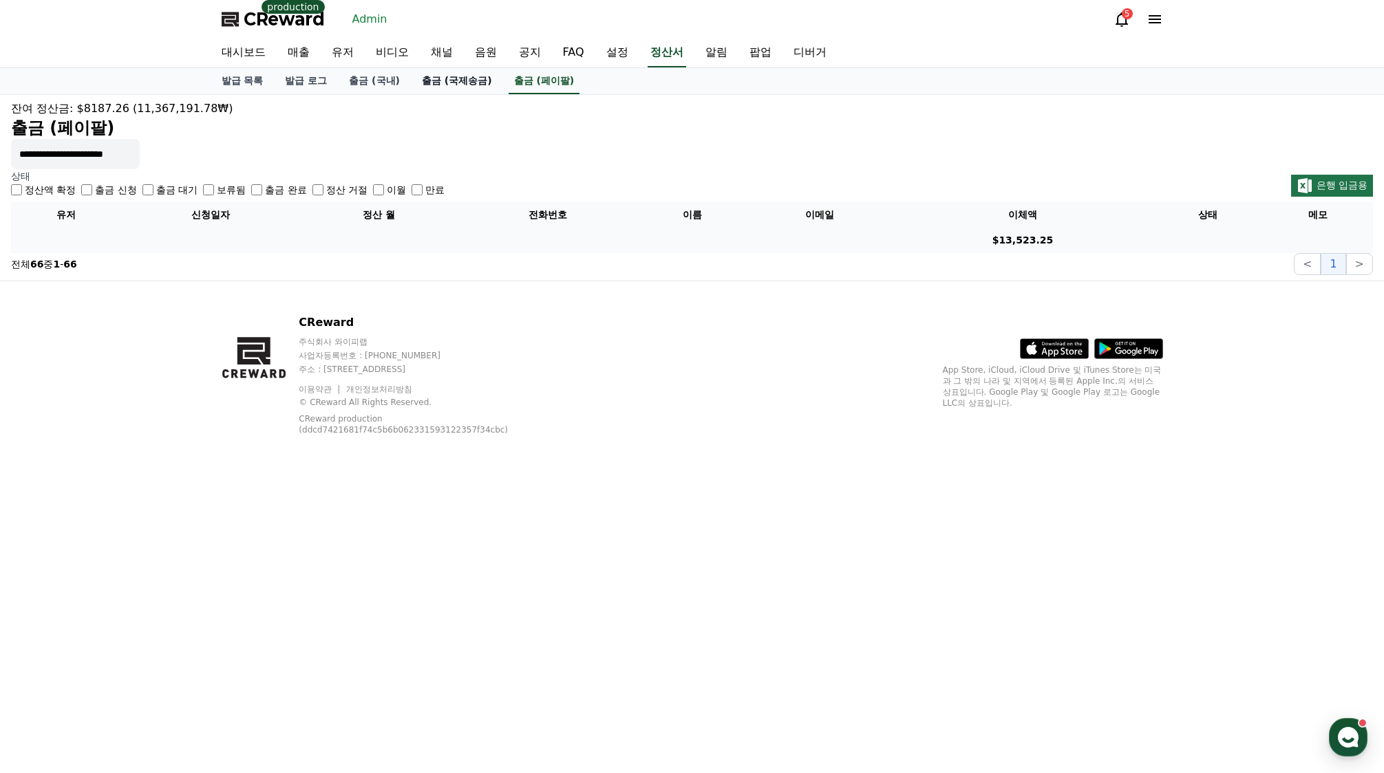
click at [468, 85] on link "출금 (국제송금)" at bounding box center [457, 81] width 92 height 26
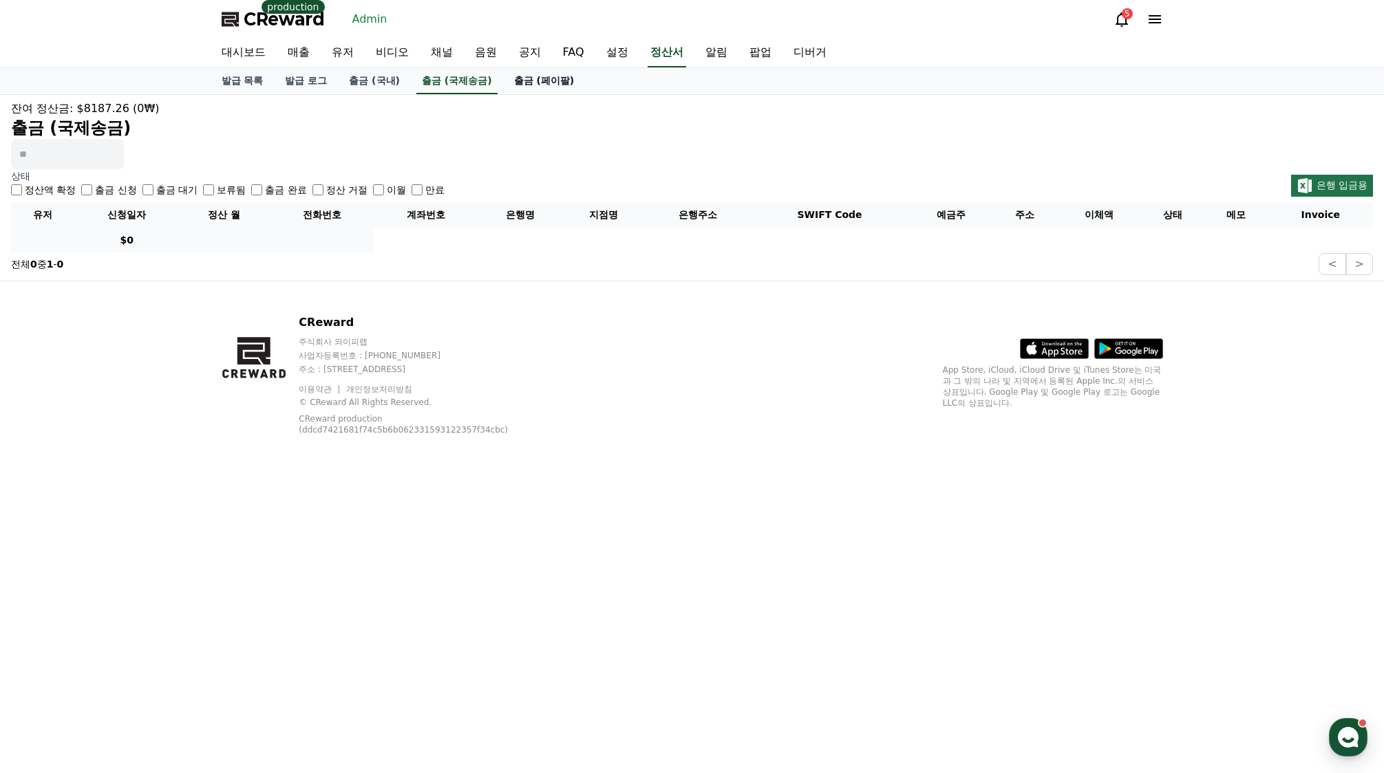
click at [517, 81] on link "출금 (페이팔)" at bounding box center [544, 81] width 83 height 26
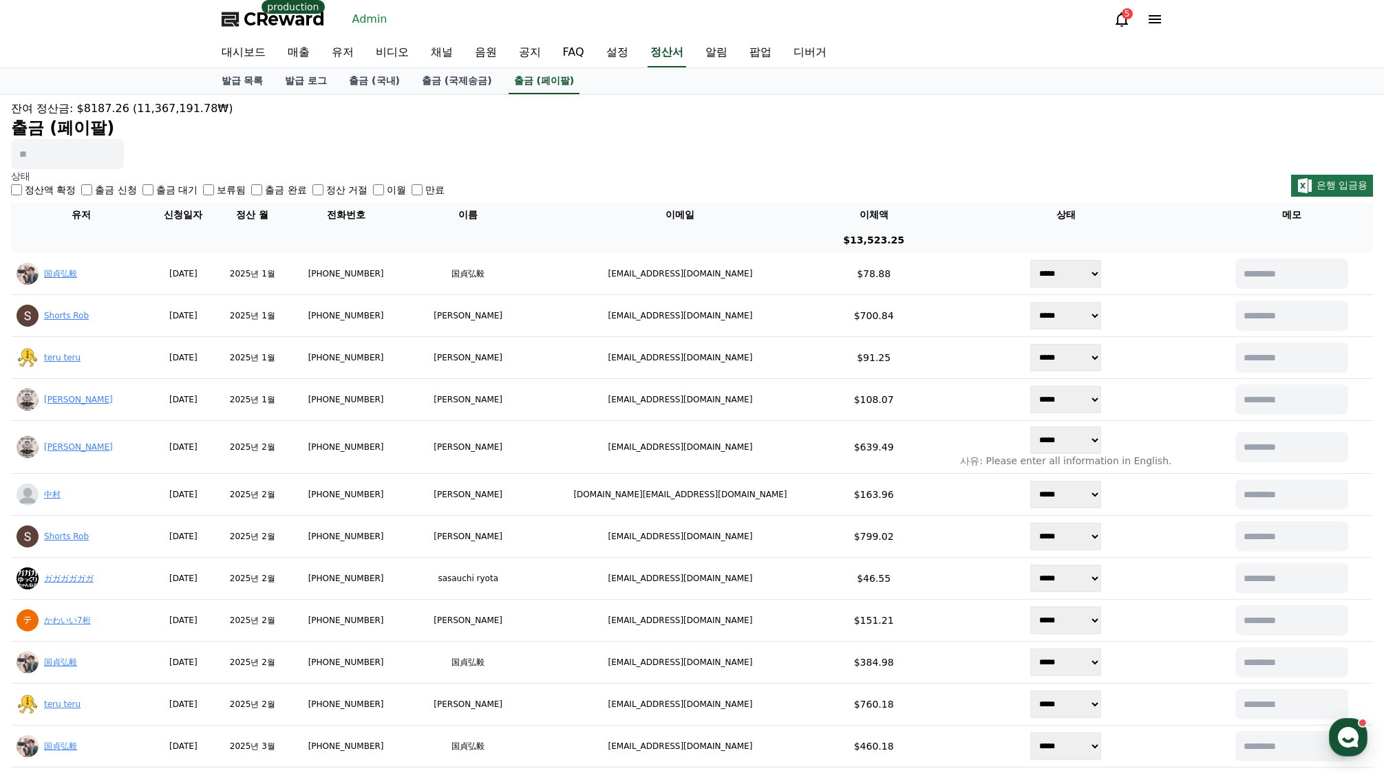
click at [99, 193] on label "출금 신청" at bounding box center [115, 190] width 41 height 14
click at [834, 144] on div "잔여 정산금: $8187.26 (11,367,191.78₩) 출금 (페이팔)" at bounding box center [692, 134] width 1362 height 69
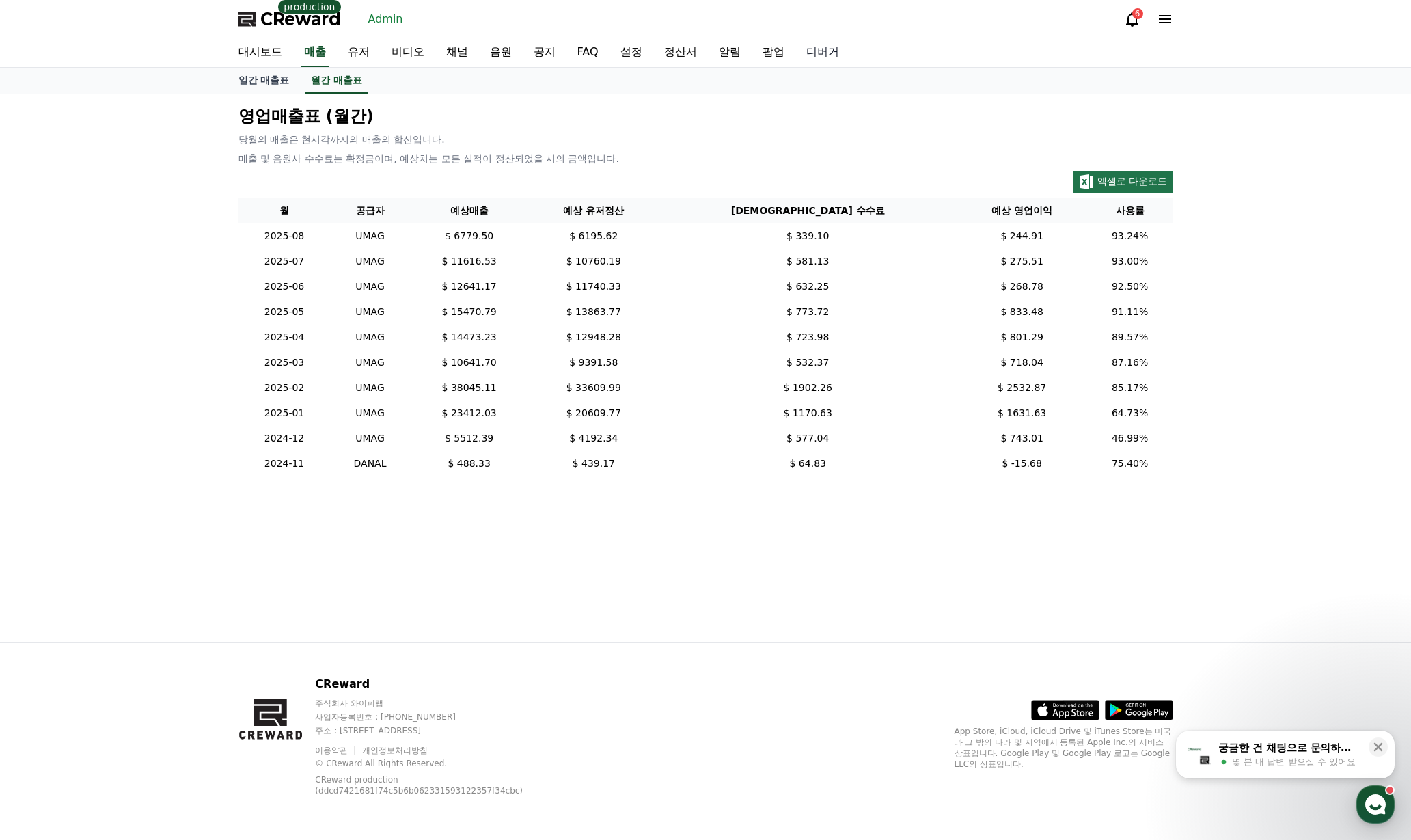
drag, startPoint x: 1274, startPoint y: 293, endPoint x: 801, endPoint y: 65, distance: 525.1
click at [1274, 293] on div "영업매출표 (월간) 당월의 매출은 현시각까지의 매출의 합산입니다. 매출 및 음원사 수수료는 확정금이며, 예상치는 모든 실적이 정산되었을 시의 …" at bounding box center [705, 368] width 1411 height 548
